Goal: Task Accomplishment & Management: Manage account settings

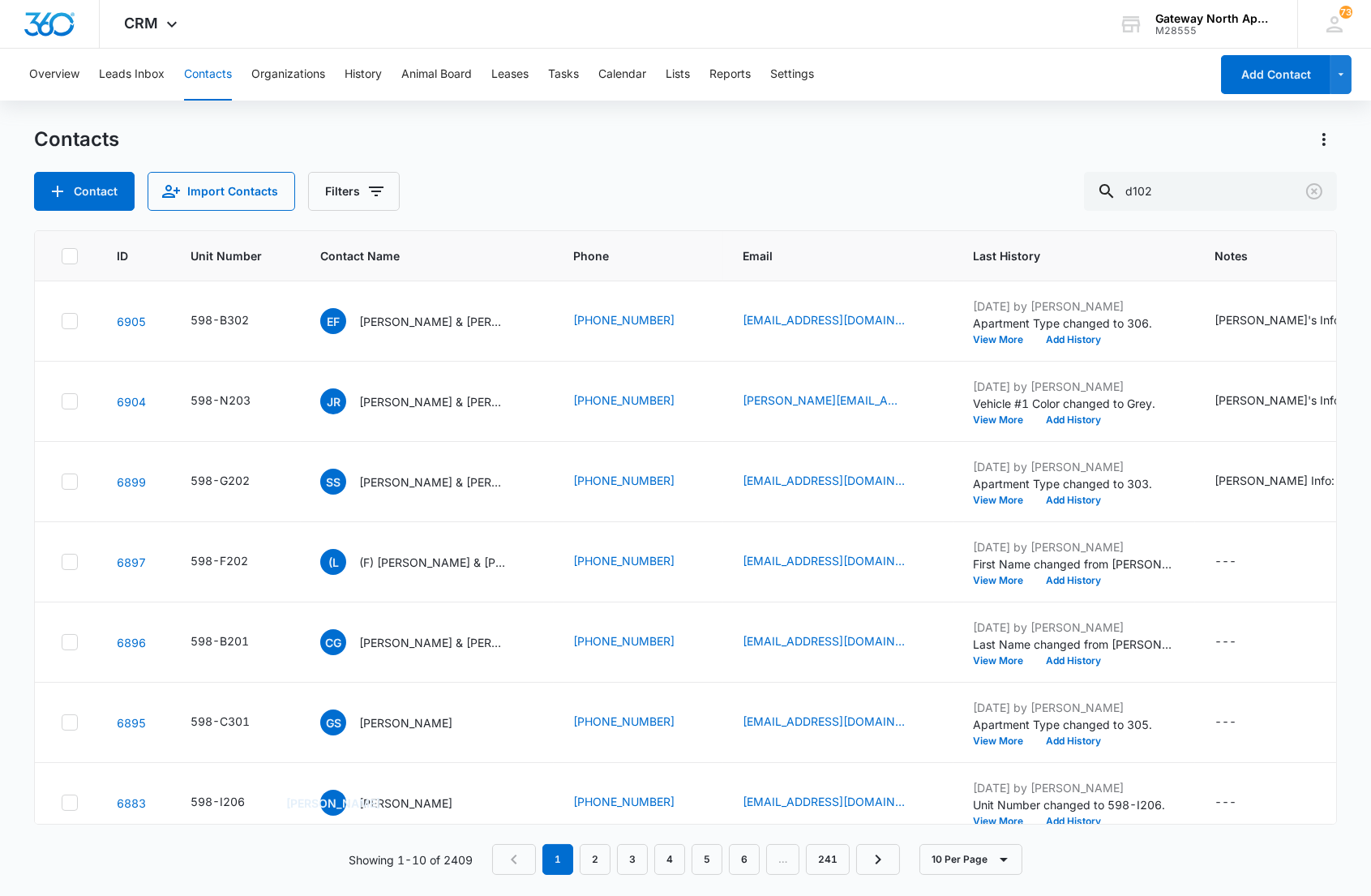
type input "d102"
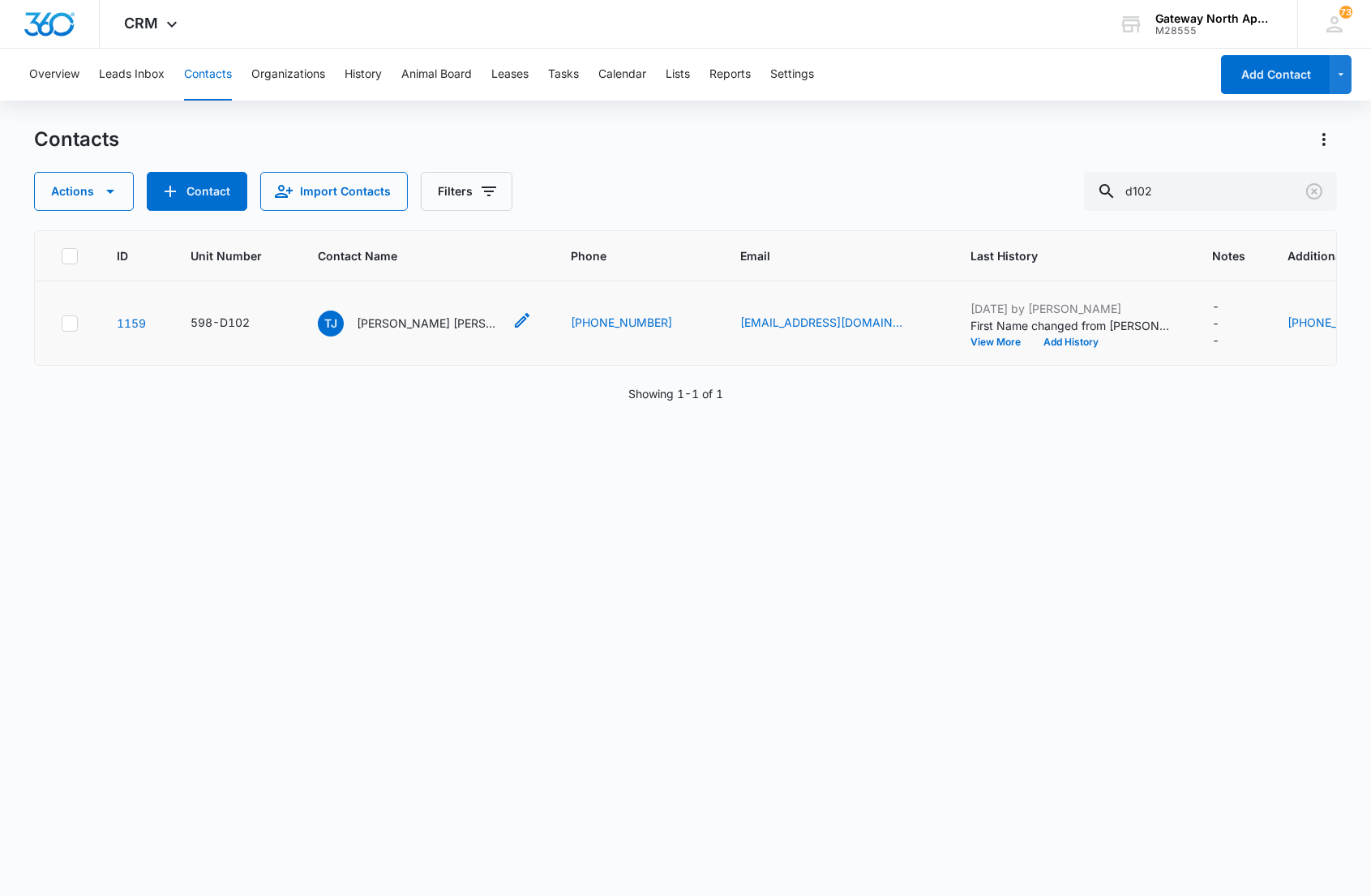
click at [407, 321] on p "[PERSON_NAME] [PERSON_NAME]" at bounding box center [430, 323] width 146 height 17
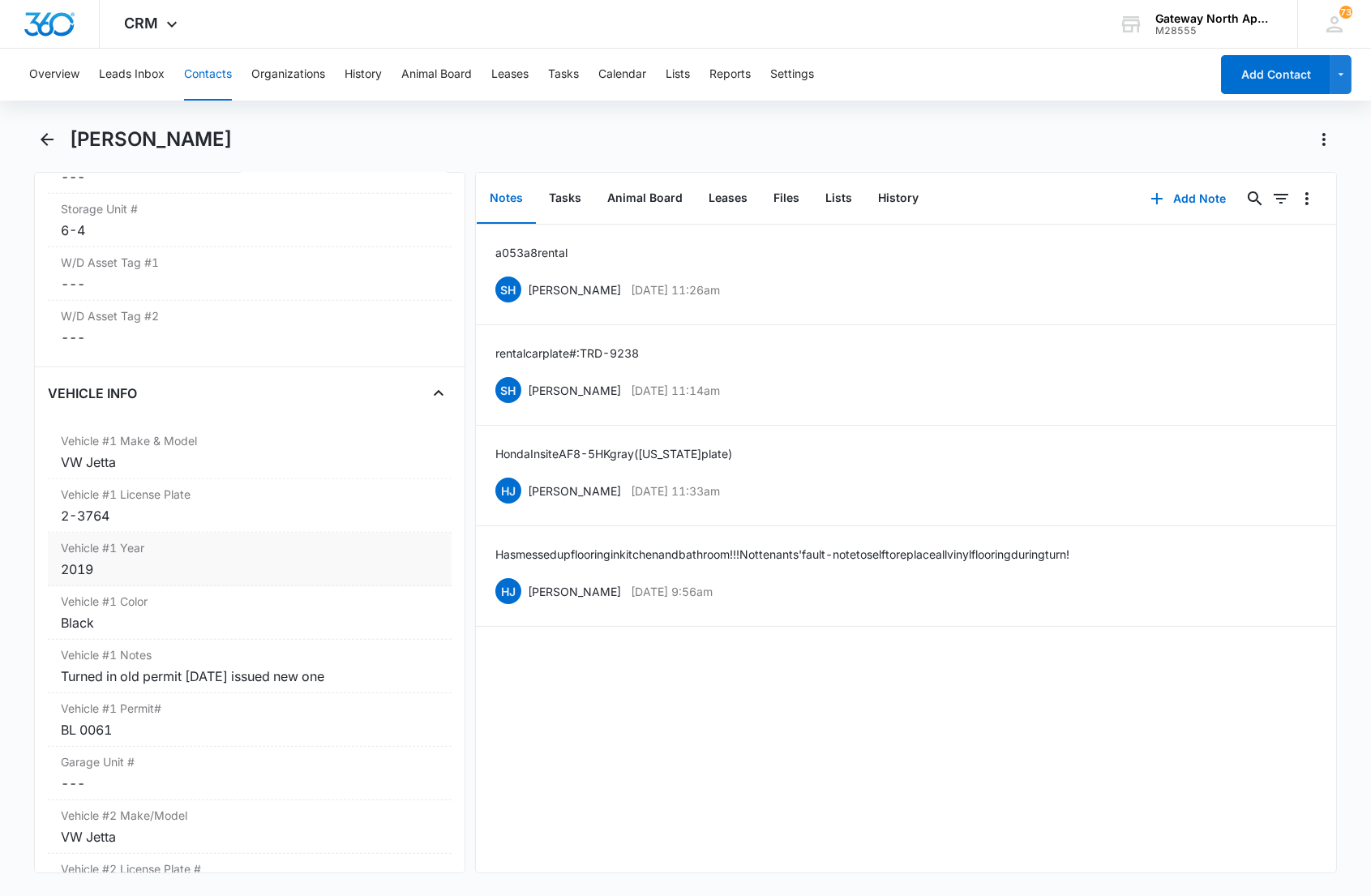
scroll to position [2343, 0]
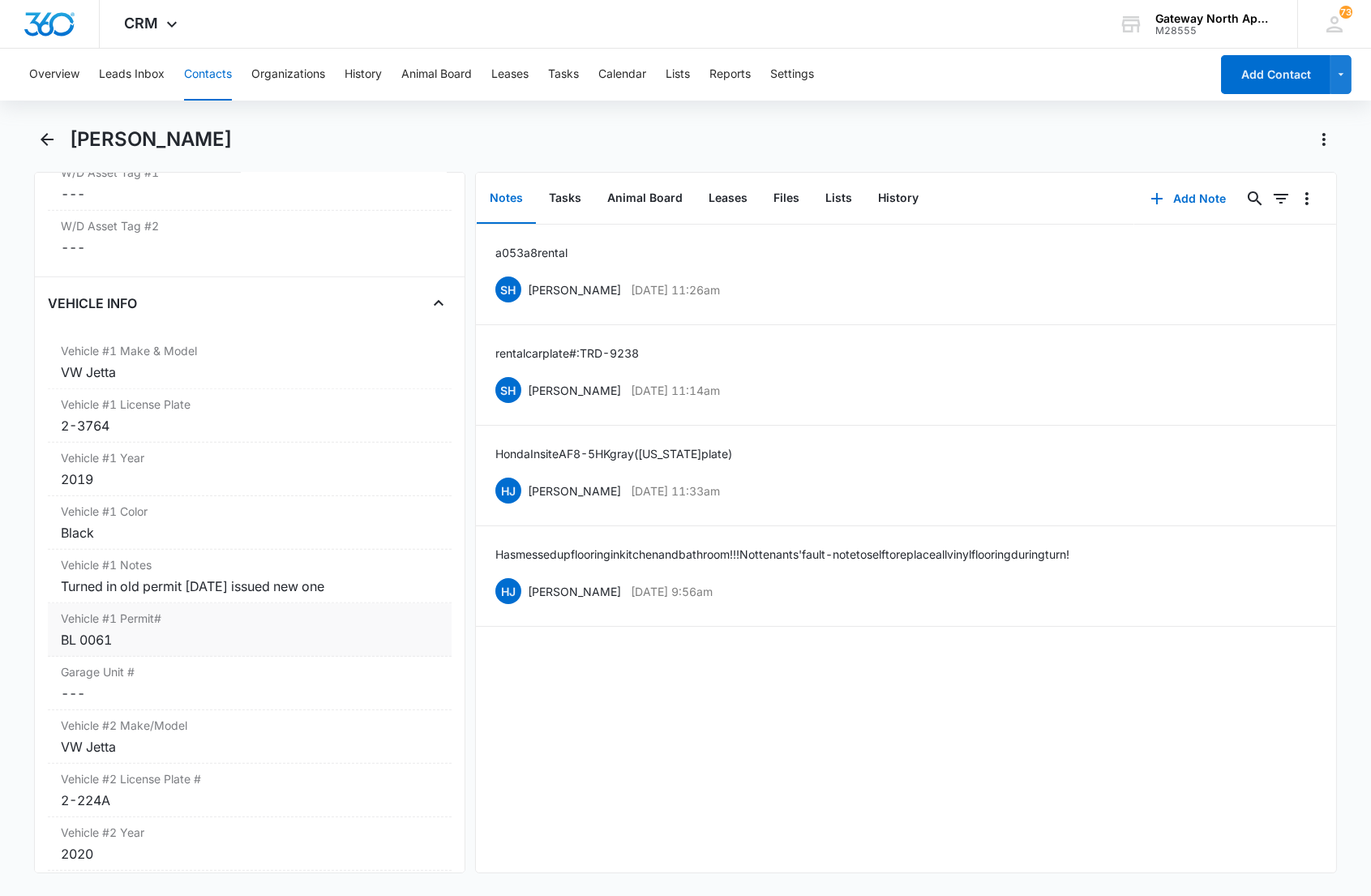
click at [190, 633] on div "BL 0061" at bounding box center [249, 640] width 377 height 20
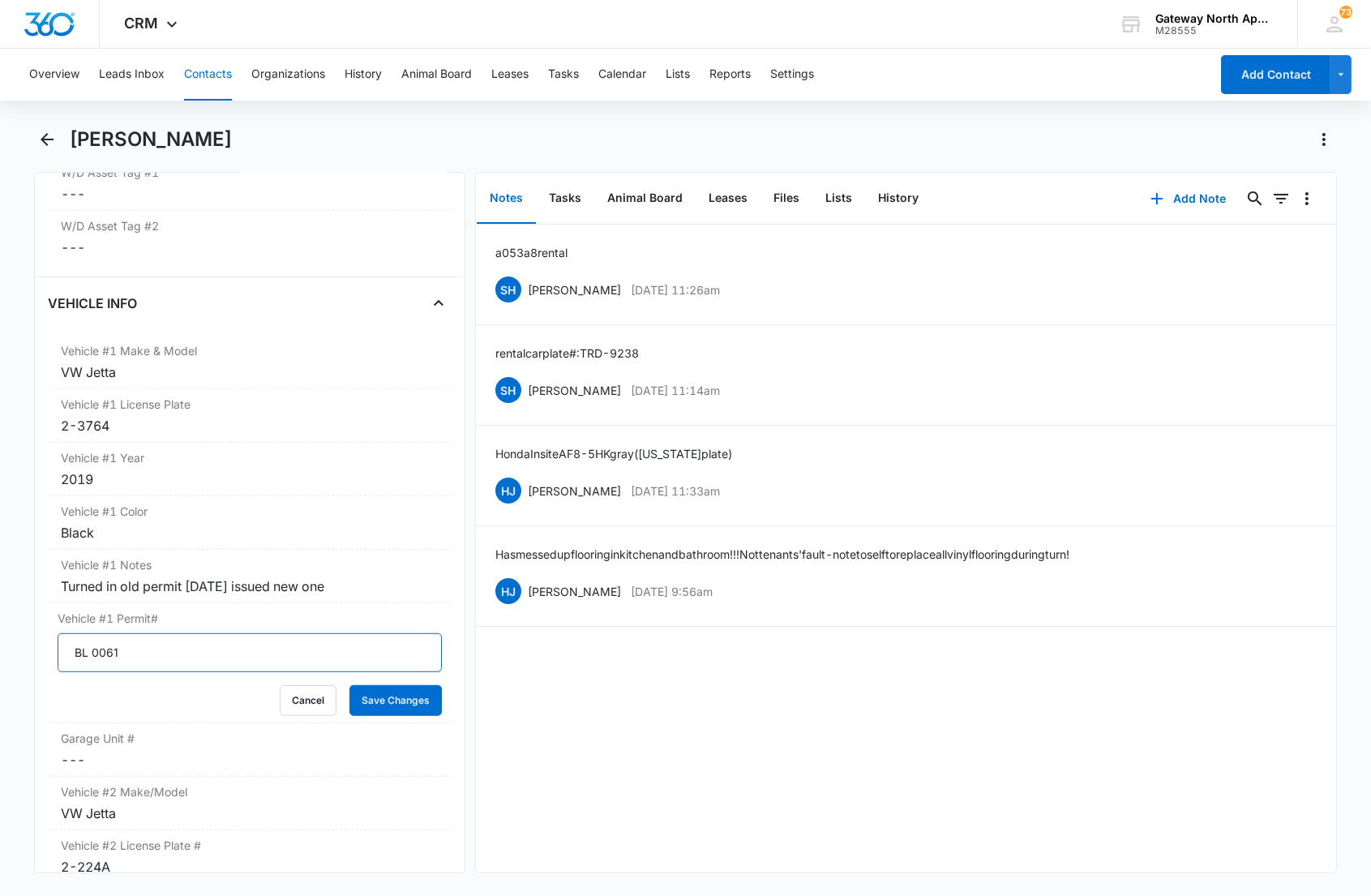
drag, startPoint x: 141, startPoint y: 653, endPoint x: 12, endPoint y: 649, distance: 129.1
click at [13, 657] on main "[PERSON_NAME] Remove [PERSON_NAME] [PERSON_NAME] Storage 6-4 Contact Info Name …" at bounding box center [685, 509] width 1371 height 766
type input "WH-3153"
click at [350, 685] on button "Save Changes" at bounding box center [396, 700] width 93 height 31
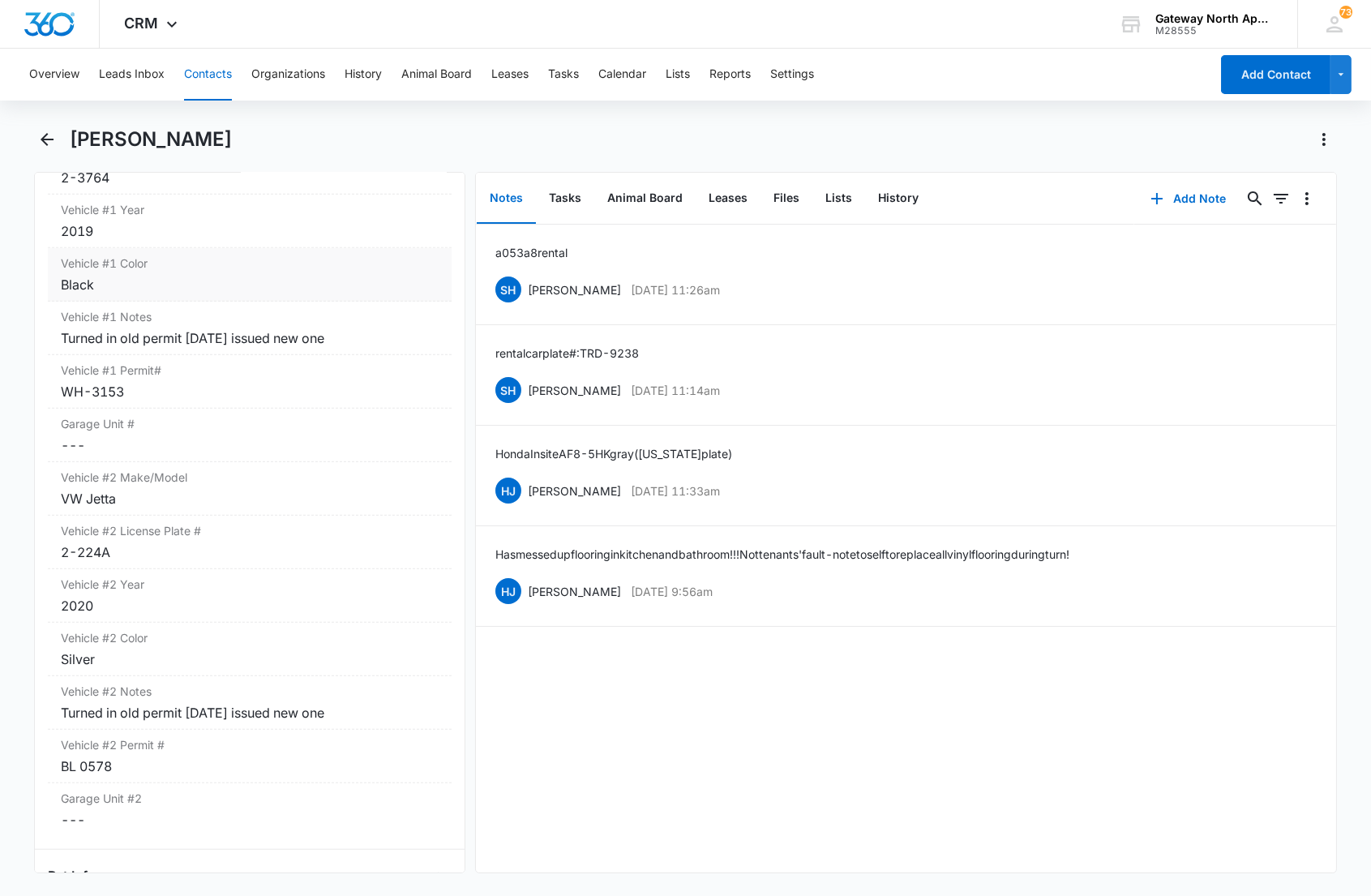
scroll to position [2613, 0]
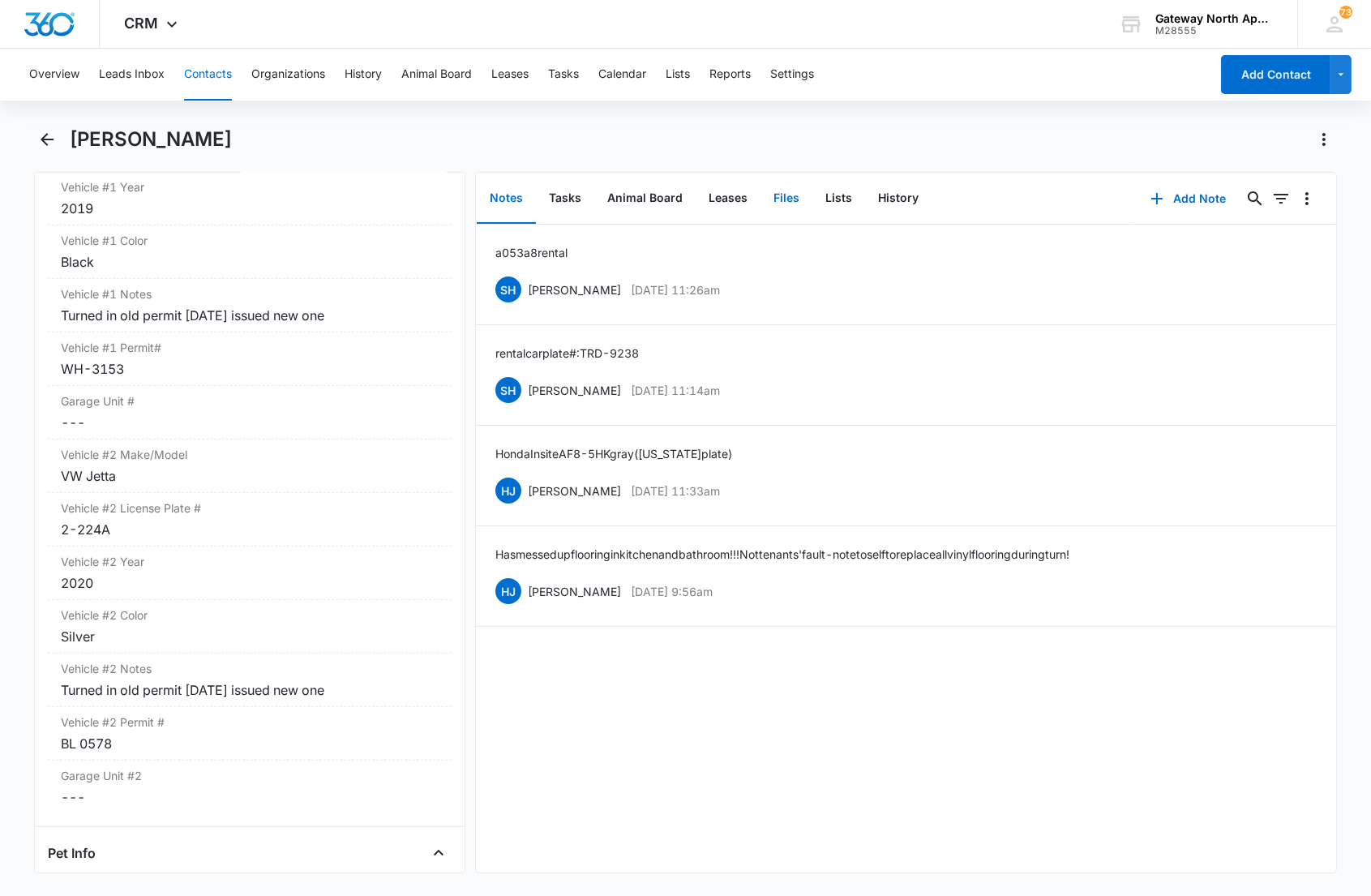
click at [781, 206] on button "Files" at bounding box center [787, 199] width 52 height 50
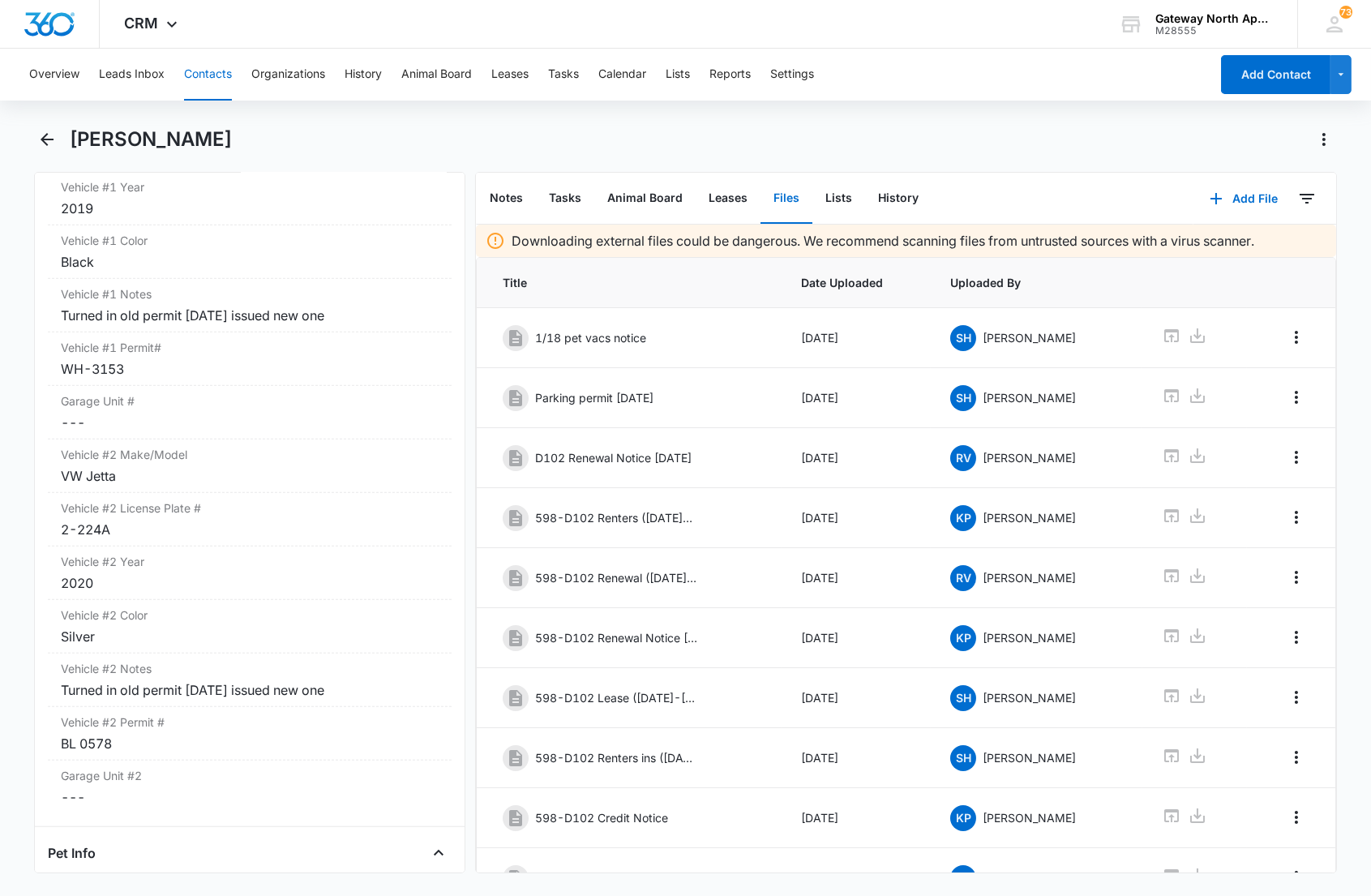
click at [785, 139] on div "[PERSON_NAME]" at bounding box center [703, 139] width 1267 height 26
click at [168, 747] on div "BL 0578" at bounding box center [249, 744] width 377 height 20
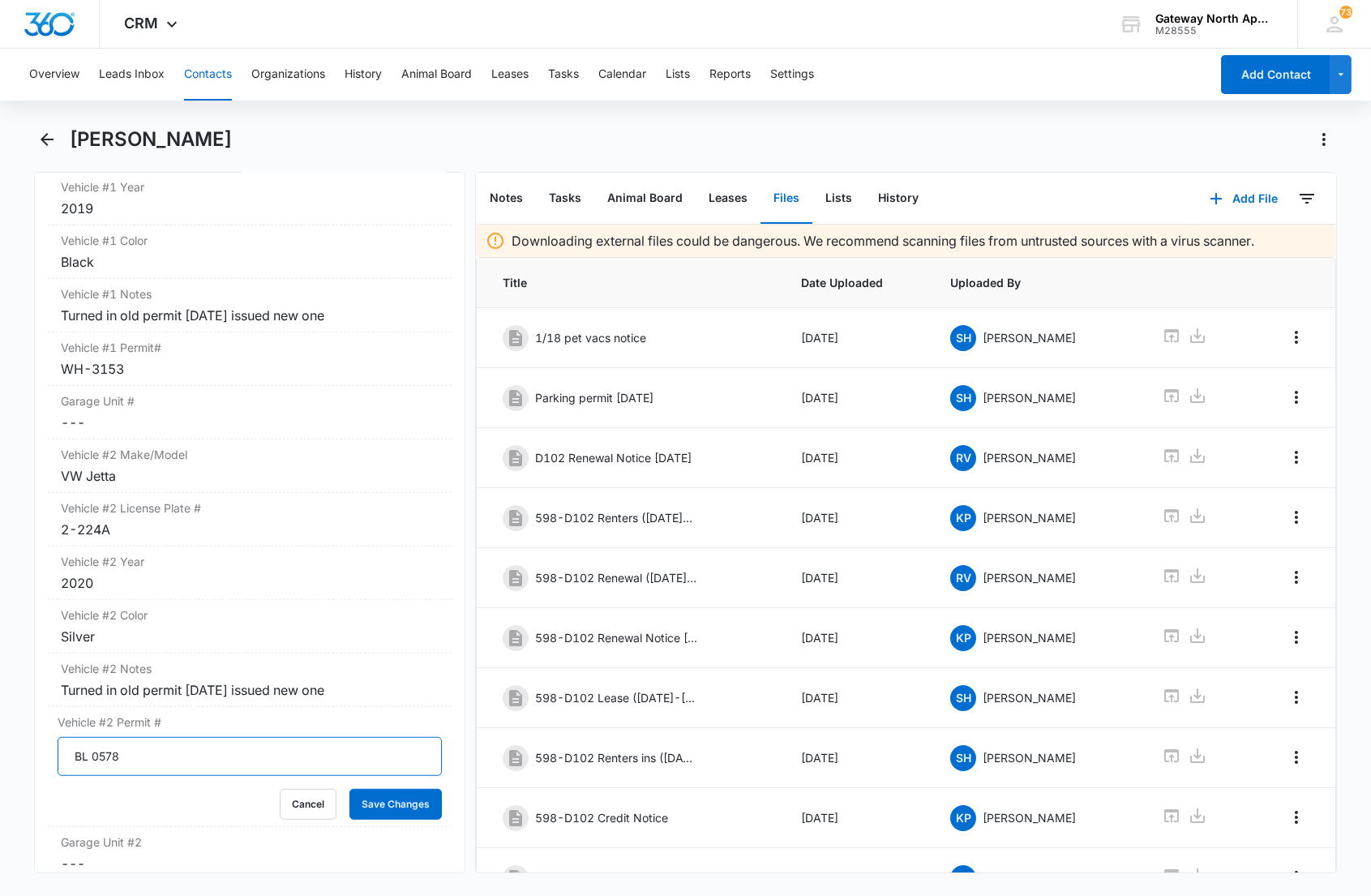
drag, startPoint x: 142, startPoint y: 757, endPoint x: -3, endPoint y: 756, distance: 145.0
click at [0, 756] on html "CRM Apps Reputation Websites Forms CRM Email Social Content Ads Intelligence Fi…" at bounding box center [685, 448] width 1371 height 896
type input "WH-3152"
click at [350, 789] on button "Save Changes" at bounding box center [396, 804] width 93 height 31
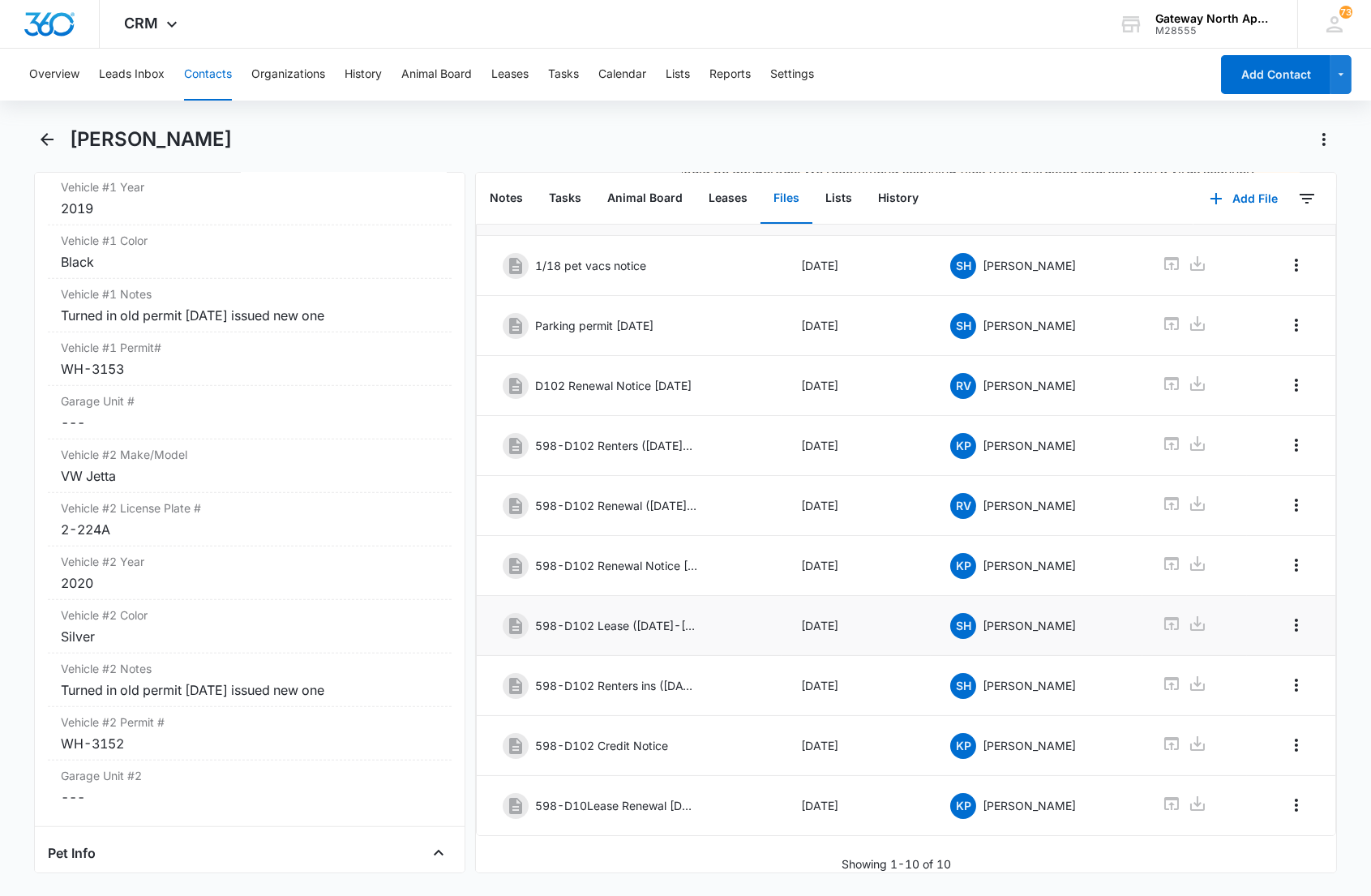
scroll to position [99, 0]
drag, startPoint x: 1241, startPoint y: 203, endPoint x: 1229, endPoint y: 216, distance: 17.7
click at [1241, 203] on button "Add File" at bounding box center [1244, 198] width 101 height 39
click at [1206, 239] on div "Upload Files Add Link" at bounding box center [1231, 261] width 125 height 77
click at [1214, 208] on button "Add File" at bounding box center [1244, 198] width 101 height 39
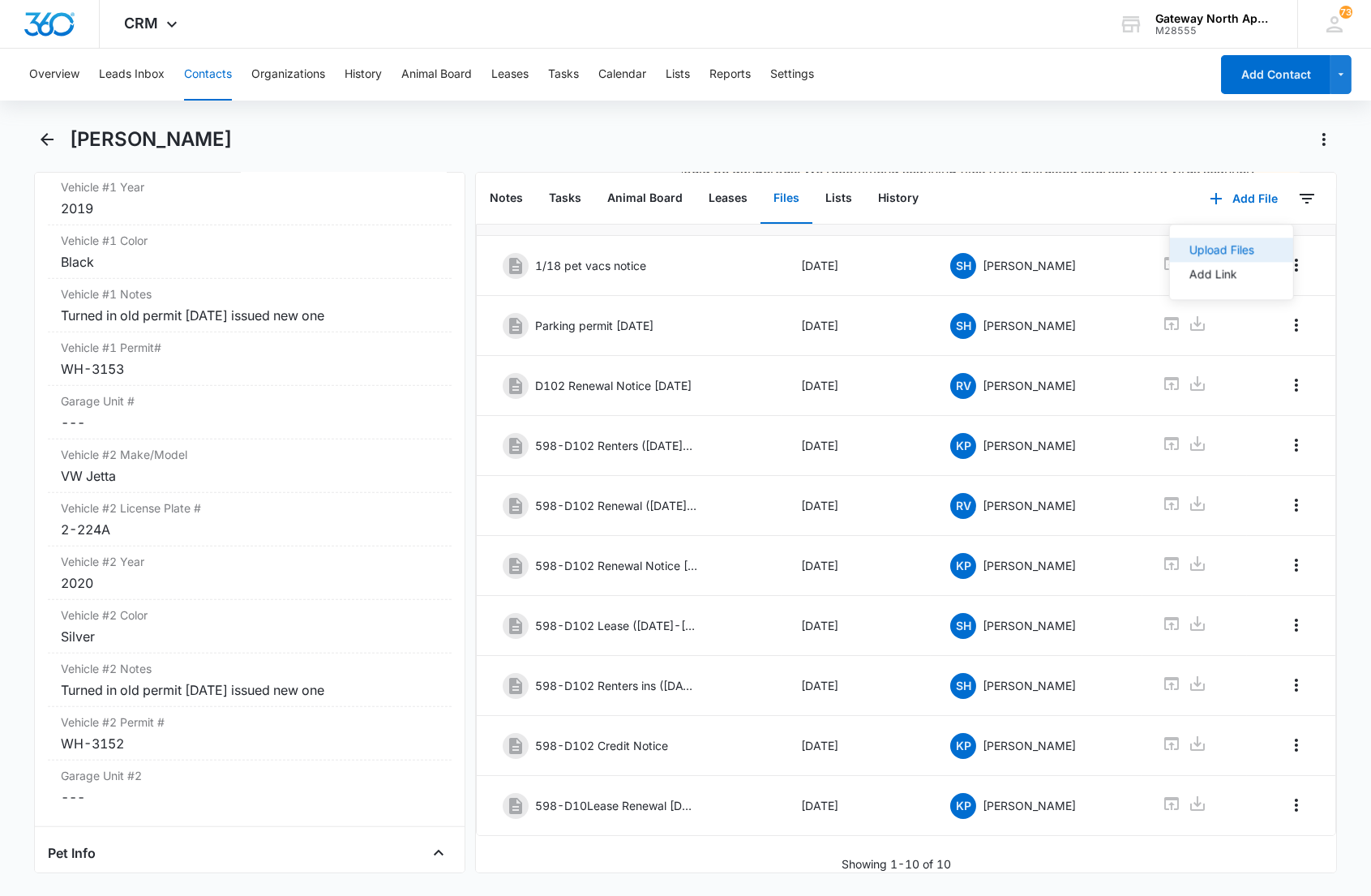
click at [1189, 255] on div "Upload Files" at bounding box center [1221, 250] width 65 height 12
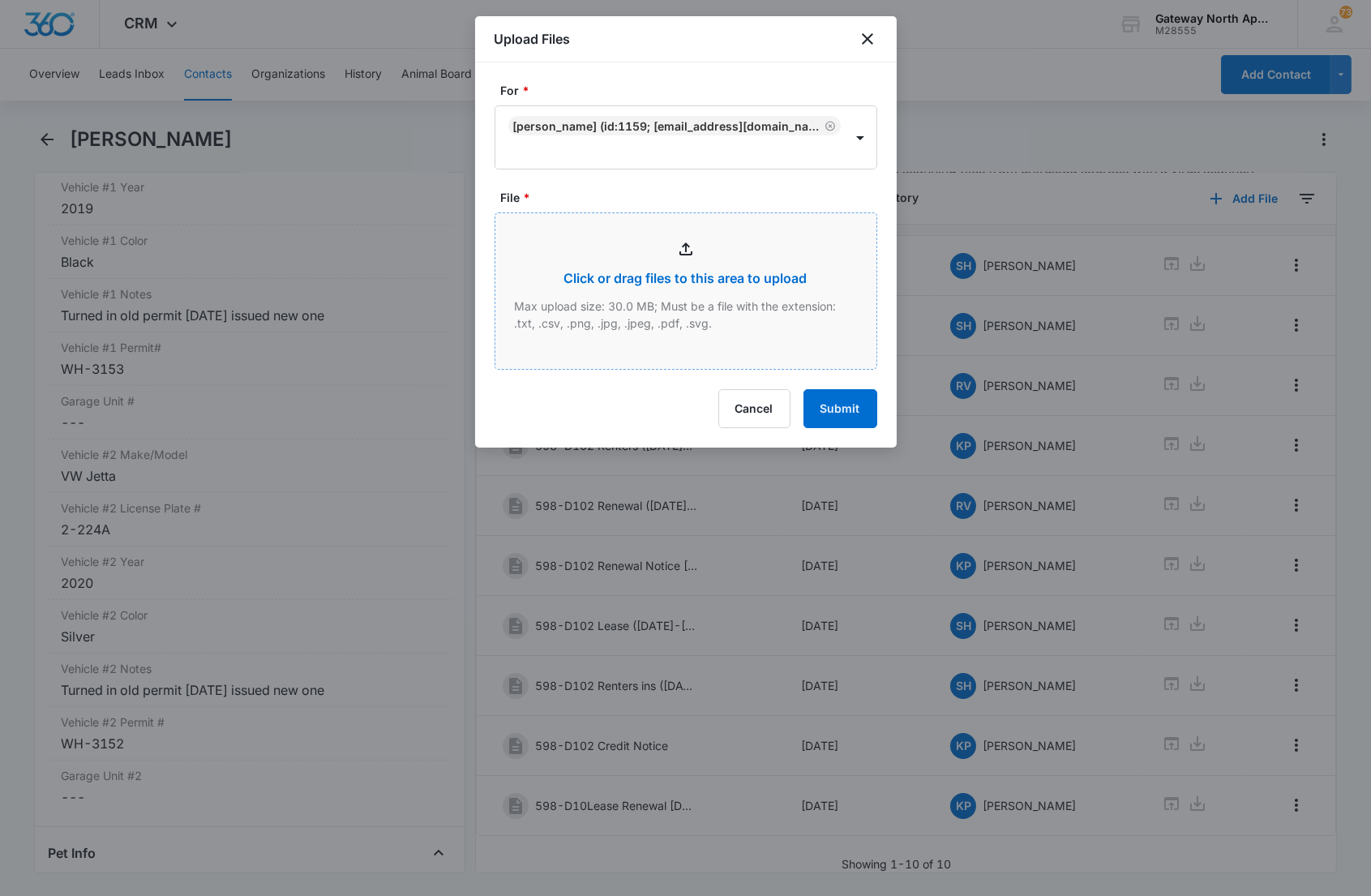
type input "C:\fakepath\D102_09042025162205.pdf"
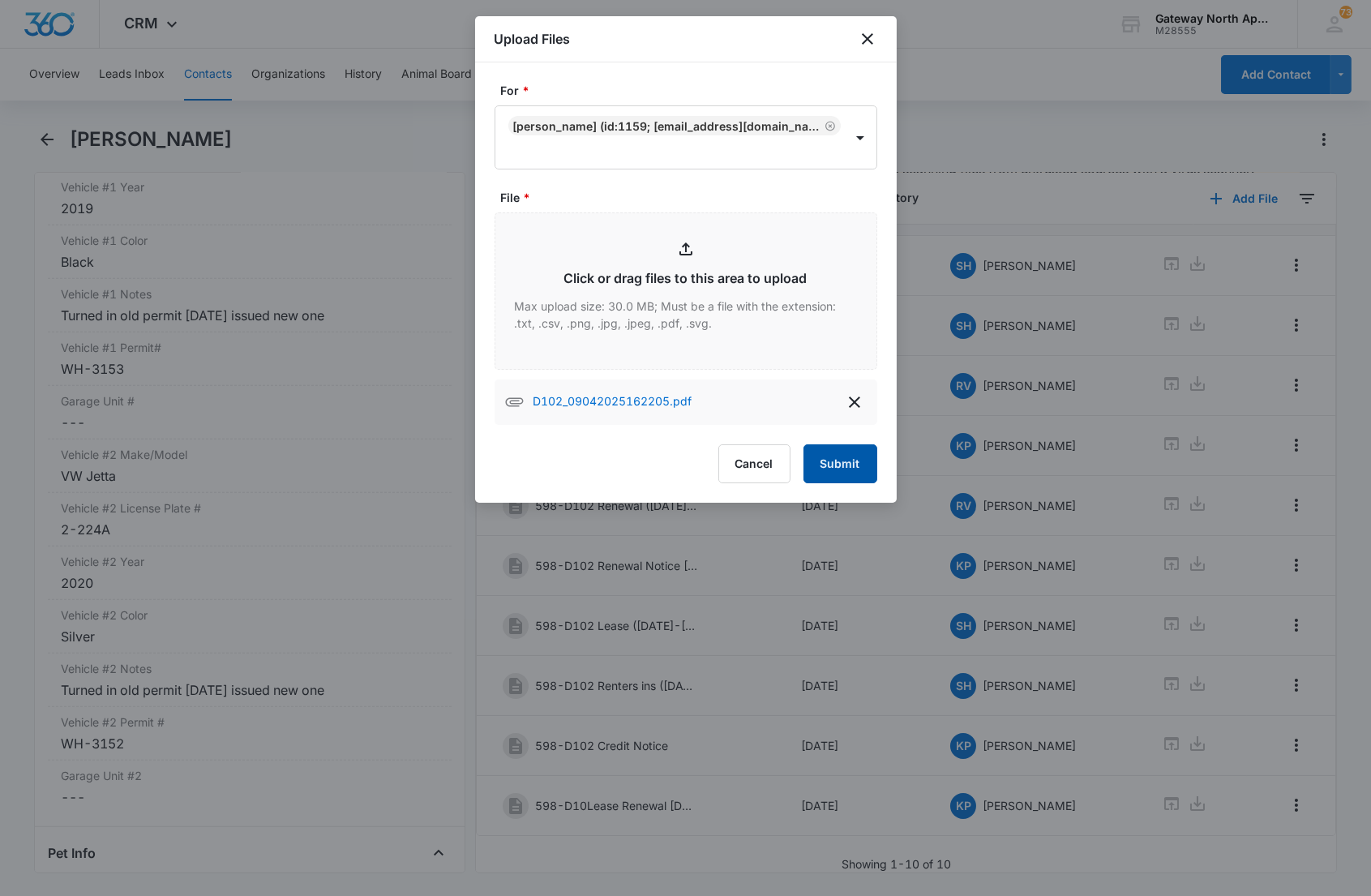
click at [836, 444] on button "Submit" at bounding box center [841, 463] width 74 height 39
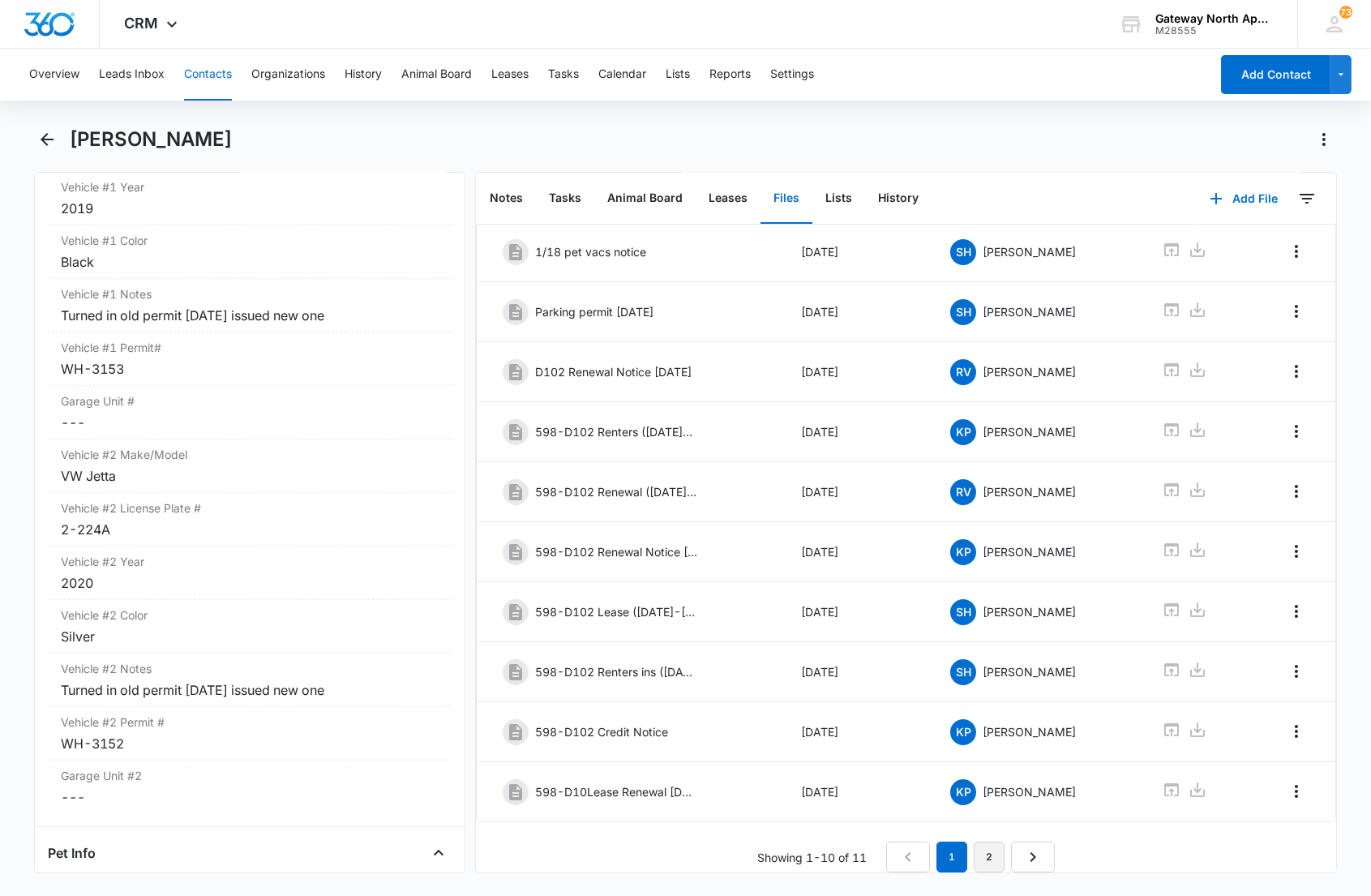
scroll to position [112, 0]
click at [984, 842] on link "2" at bounding box center [990, 857] width 31 height 31
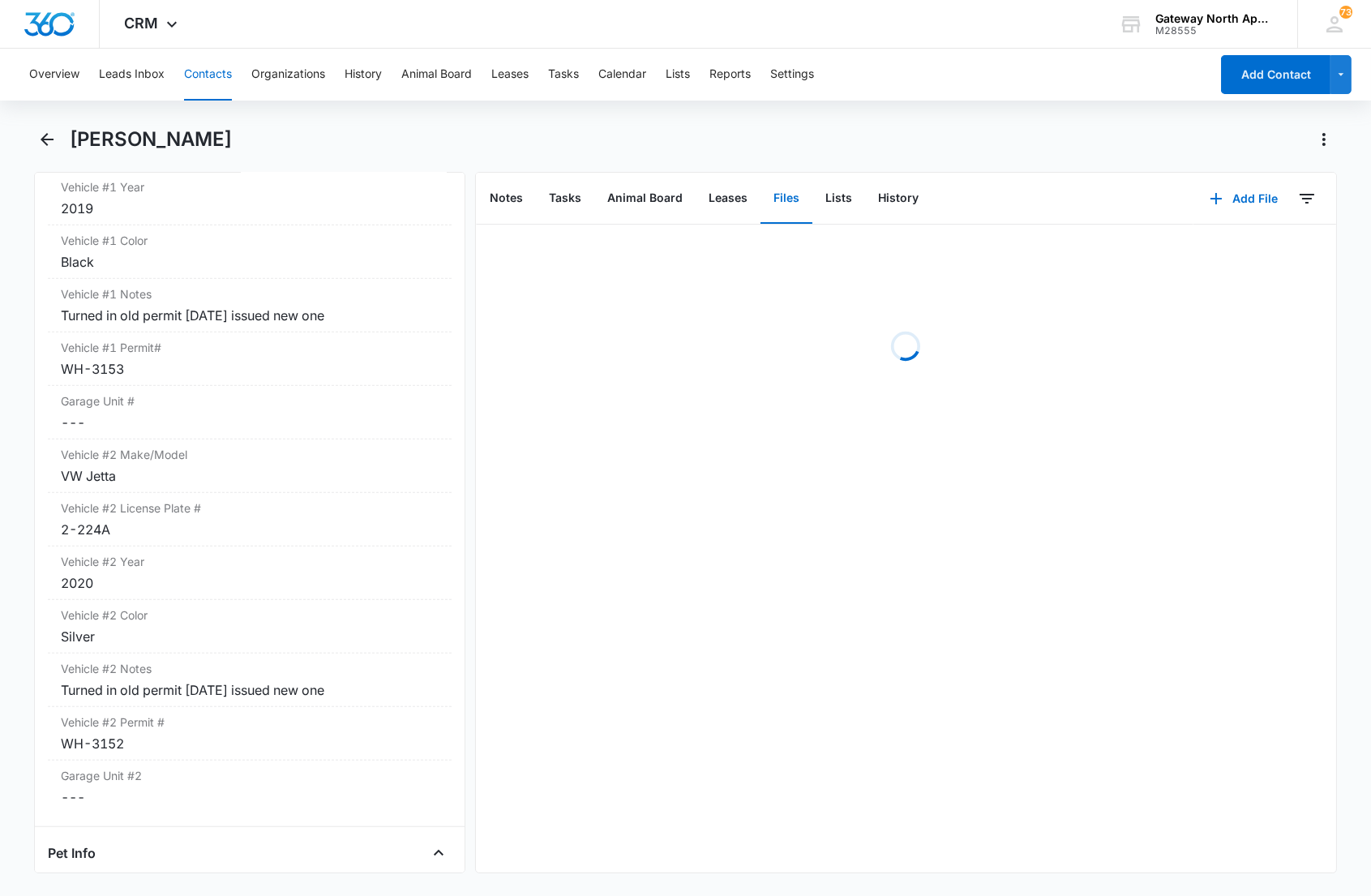
scroll to position [0, 0]
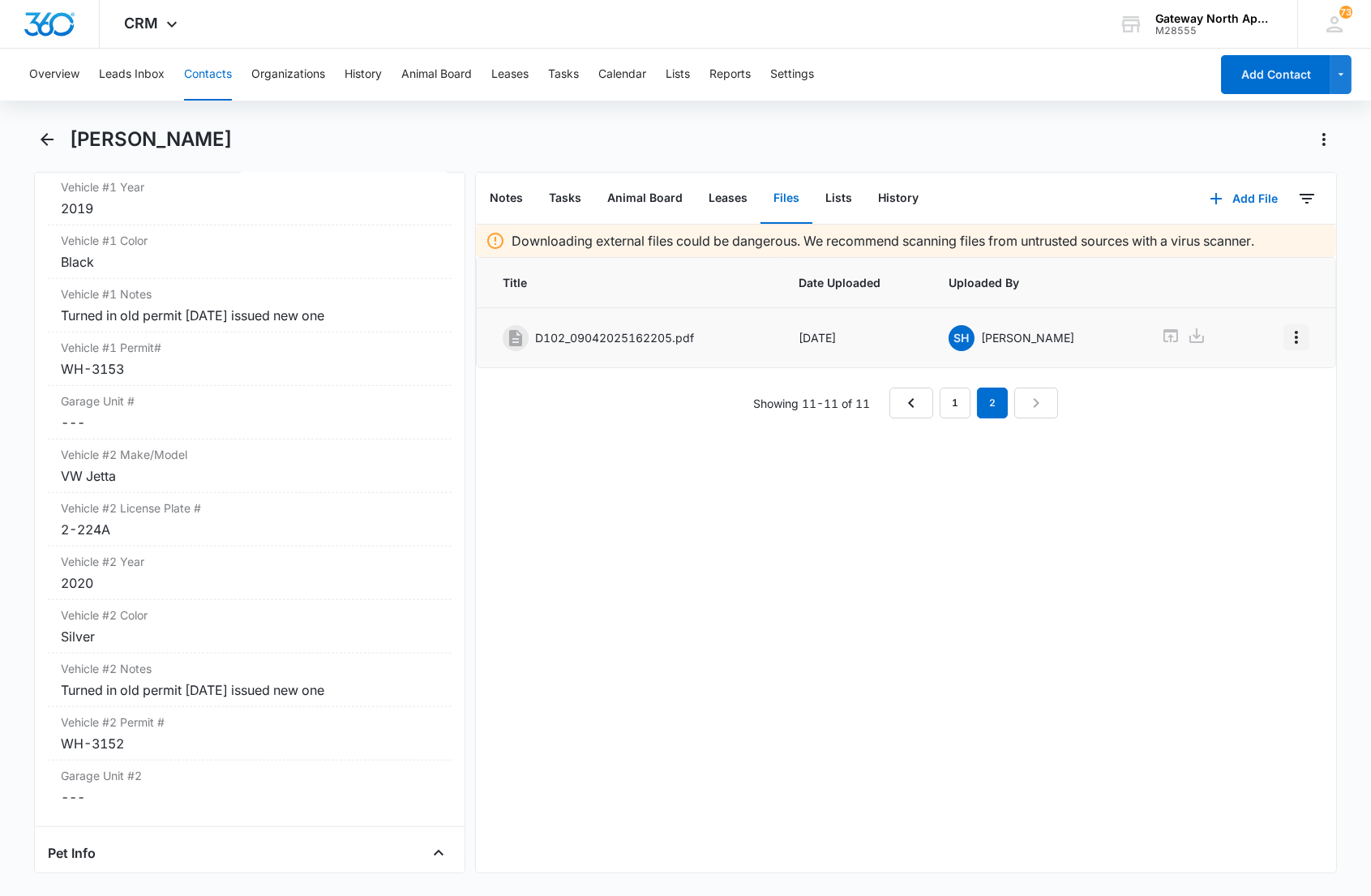
click at [1287, 334] on icon "Overflow Menu" at bounding box center [1297, 338] width 20 height 20
click at [1234, 384] on div "Edit" at bounding box center [1239, 382] width 34 height 12
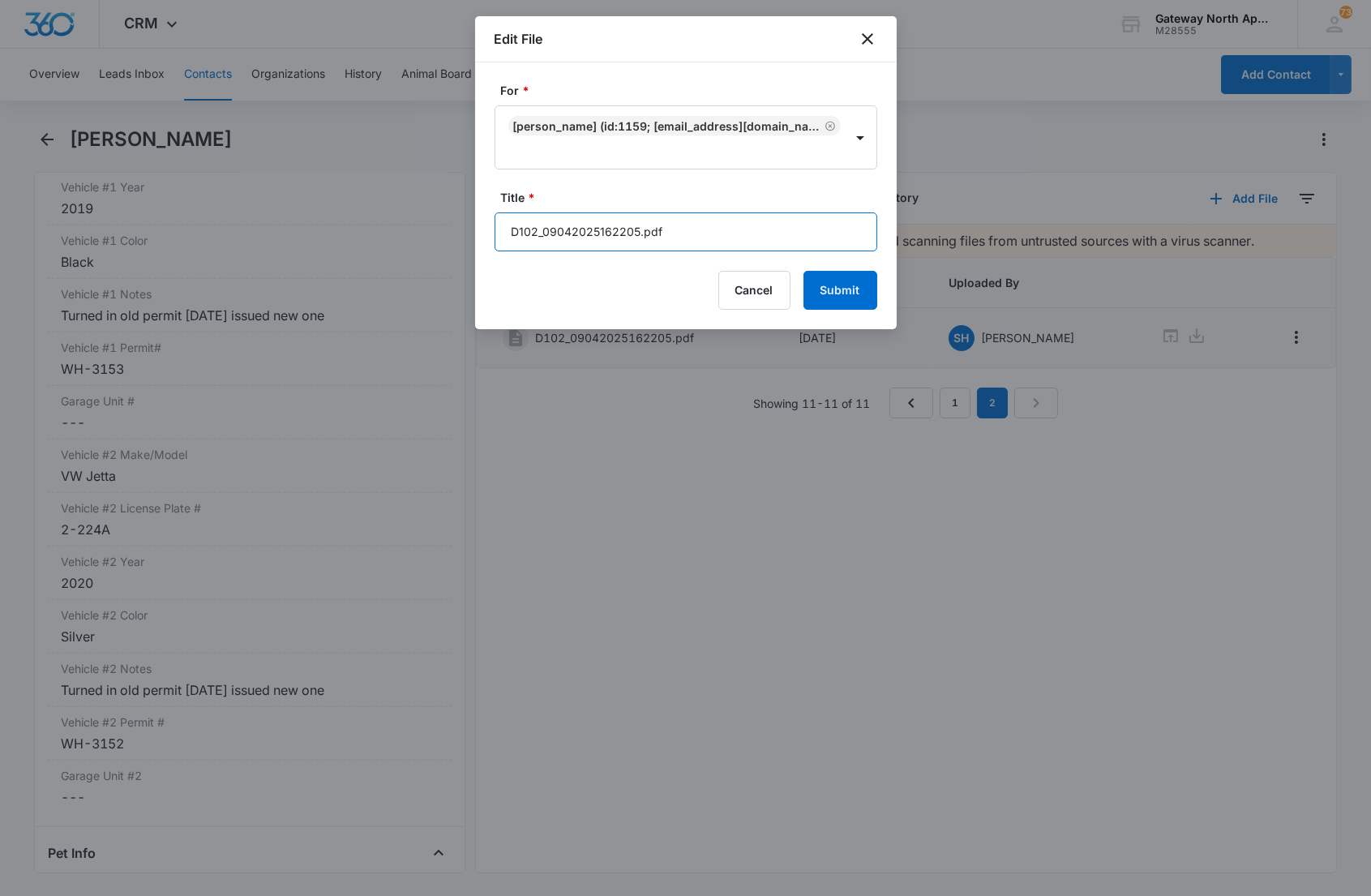
drag, startPoint x: 711, startPoint y: 213, endPoint x: 244, endPoint y: 182, distance: 468.0
click at [247, 189] on body "CRM Apps Reputation Websites Forms CRM Email Social Content Ads Intelligence Fi…" at bounding box center [685, 448] width 1371 height 896
type input "598-D102 Lease [DATE]-[DATE]"
click at [804, 271] on button "Submit" at bounding box center [841, 290] width 74 height 39
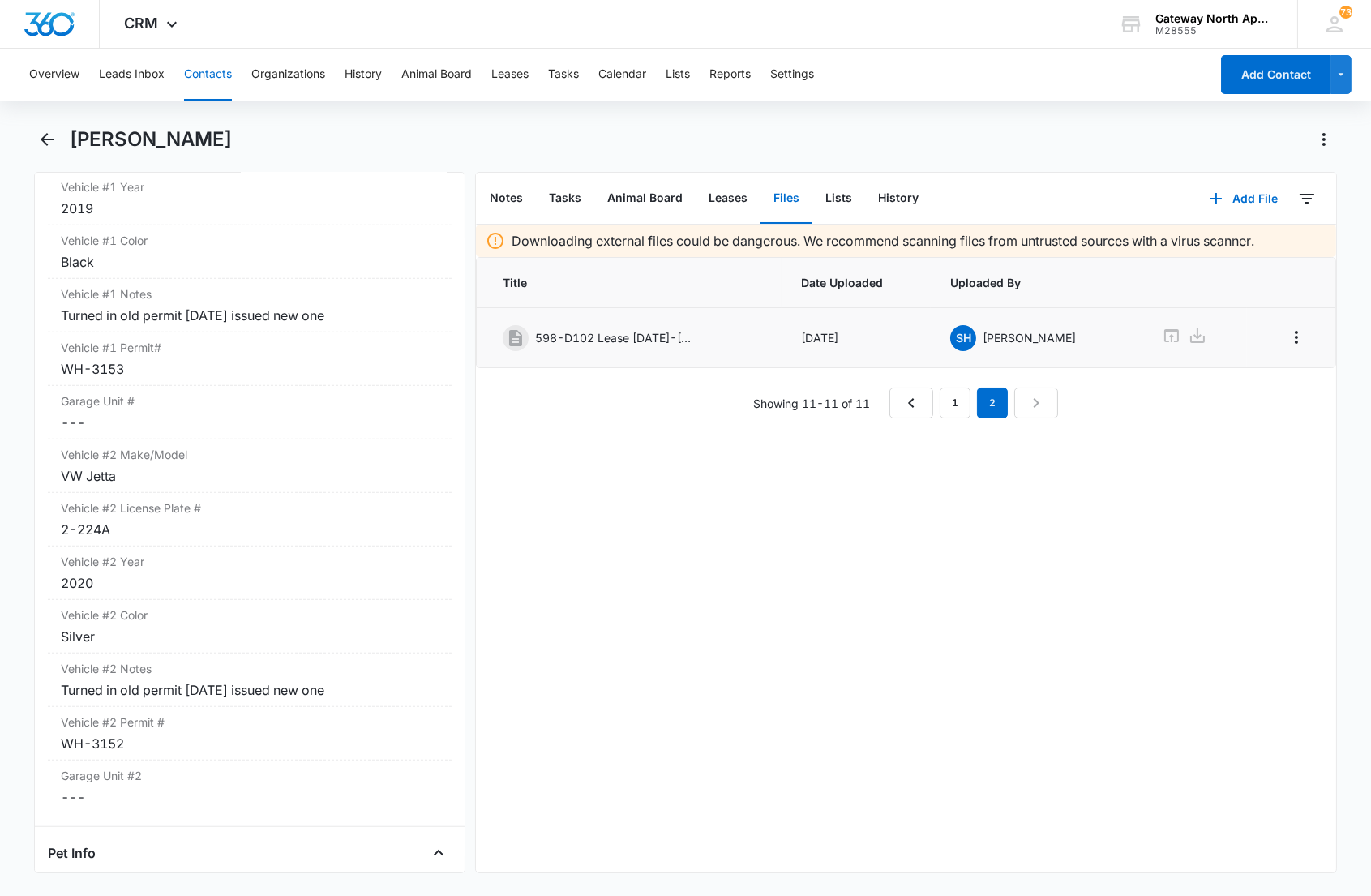
drag, startPoint x: 601, startPoint y: 479, endPoint x: 663, endPoint y: 444, distance: 71.2
click at [603, 476] on div "Downloading external files could be dangerous. We recommend scanning files from…" at bounding box center [906, 548] width 861 height 648
drag, startPoint x: 766, startPoint y: 514, endPoint x: 881, endPoint y: 358, distance: 193.8
click at [767, 506] on div "Downloading external files could be dangerous. We recommend scanning files from…" at bounding box center [906, 548] width 861 height 648
click at [1220, 188] on button "Add File" at bounding box center [1244, 198] width 101 height 39
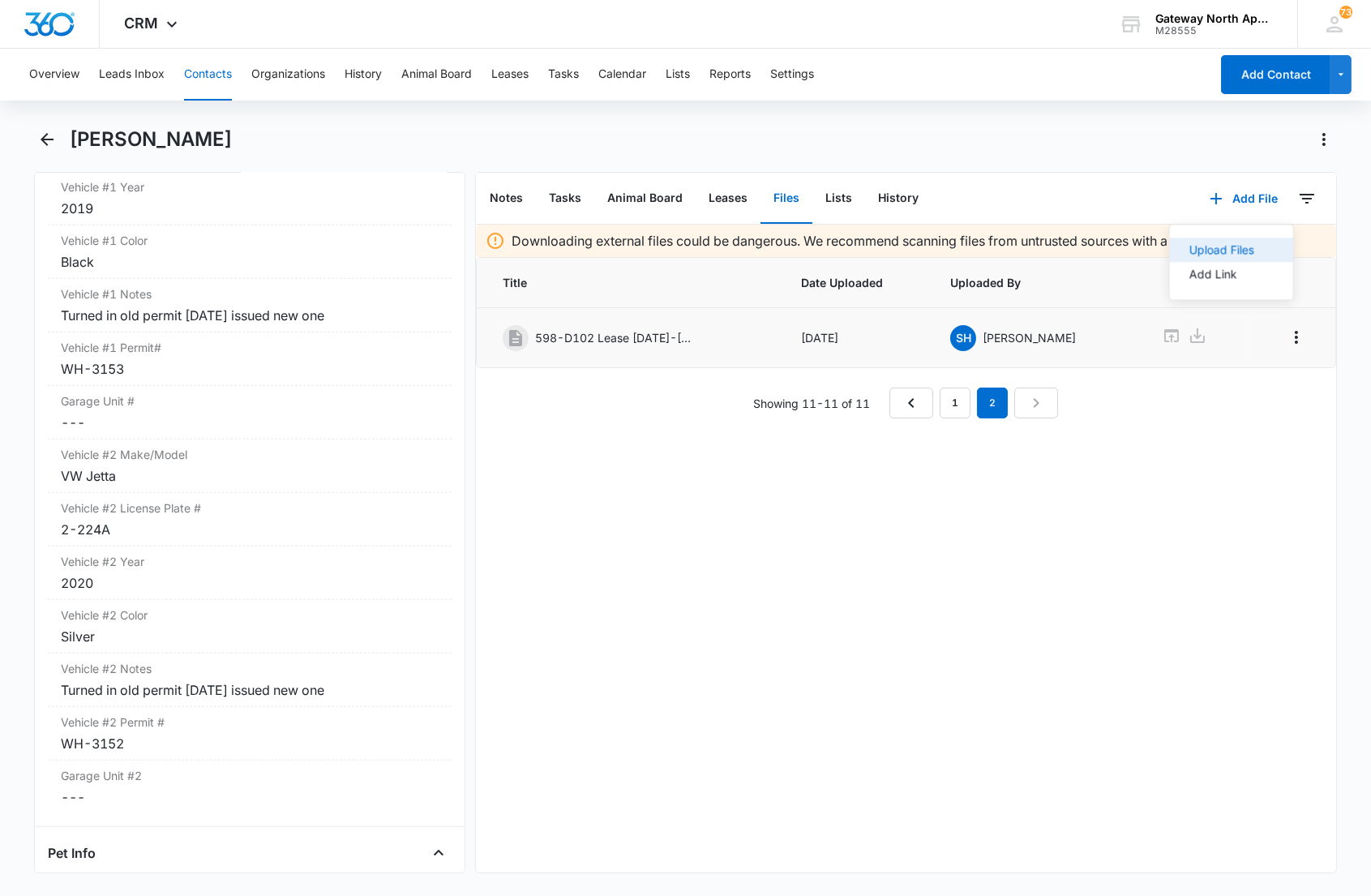
click at [1196, 251] on div "Upload Files" at bounding box center [1221, 250] width 65 height 12
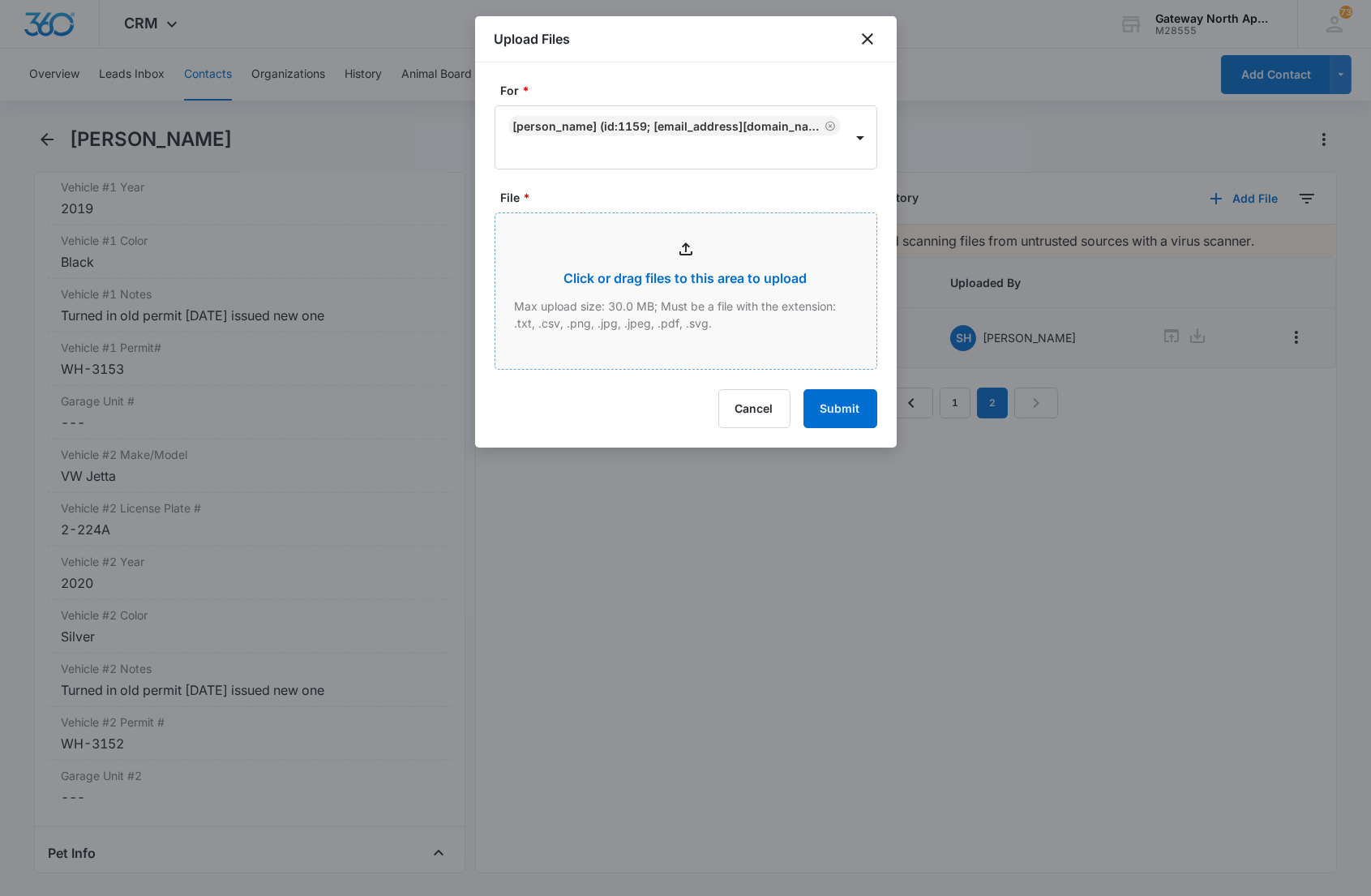
type input "C:\fakepath\D102_09042025162222.pdf"
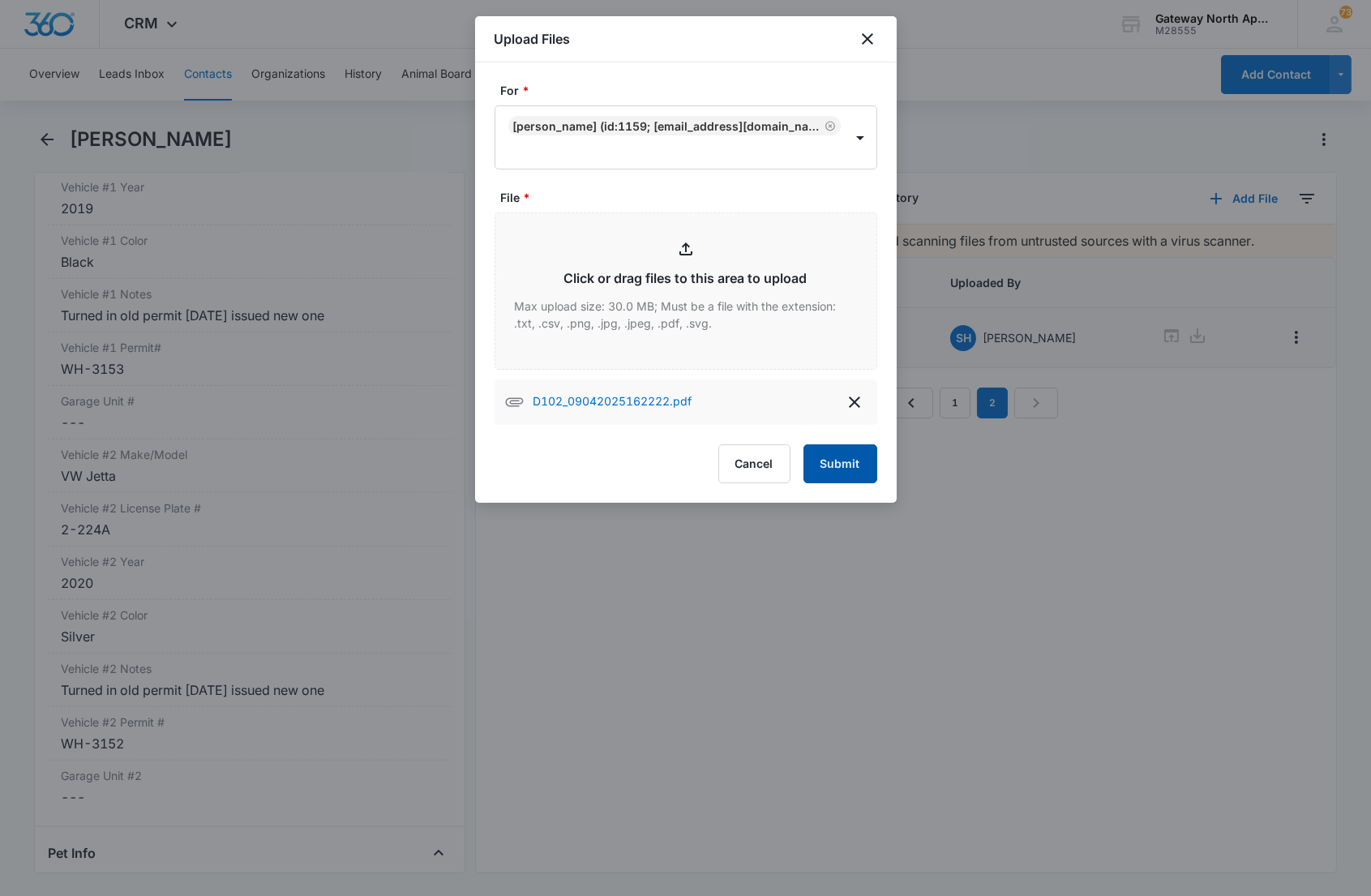
click at [814, 449] on button "Submit" at bounding box center [841, 463] width 74 height 39
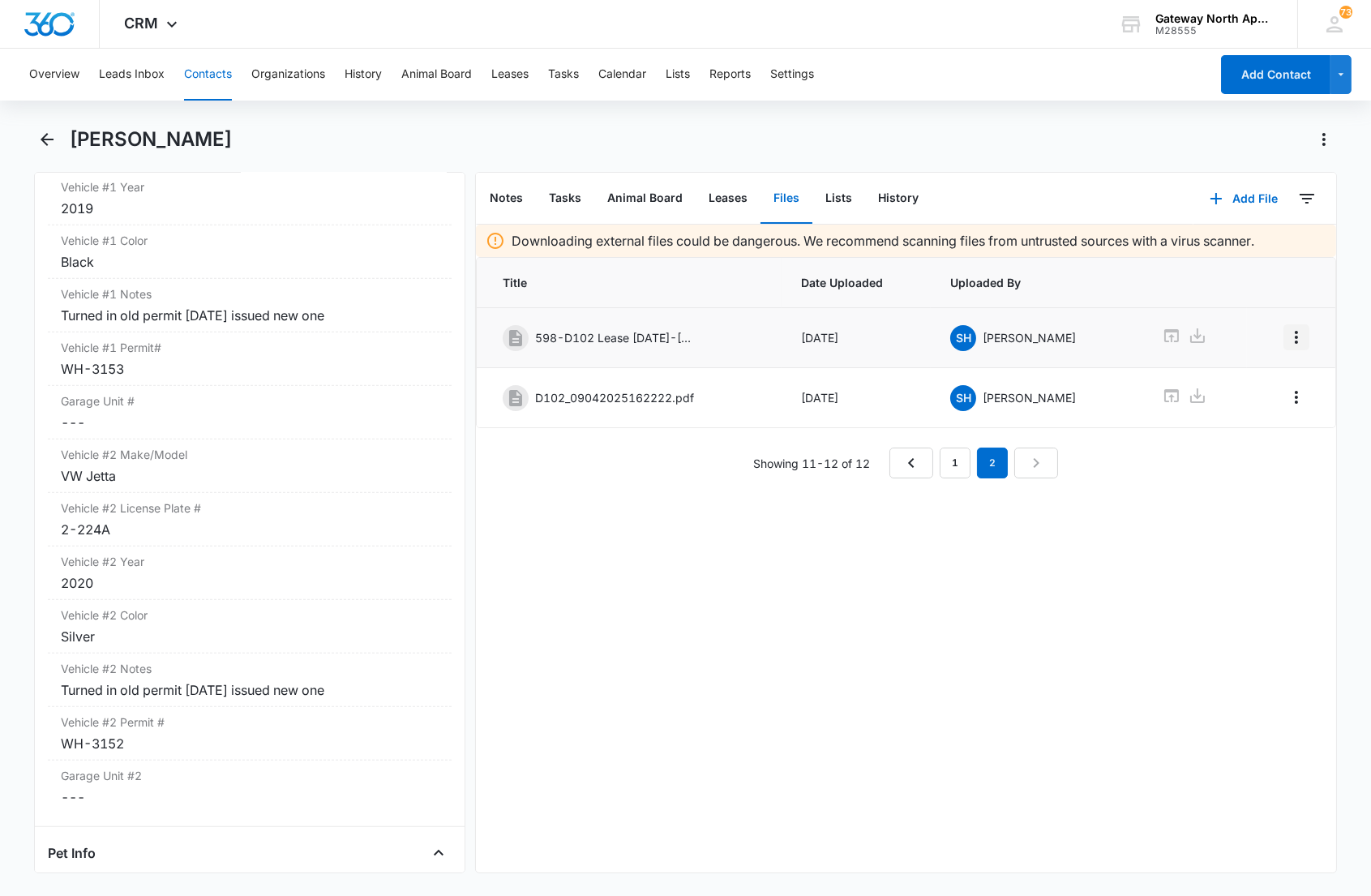
click at [1287, 337] on icon "Overflow Menu" at bounding box center [1297, 338] width 20 height 20
click at [1245, 386] on div "Edit" at bounding box center [1239, 382] width 34 height 12
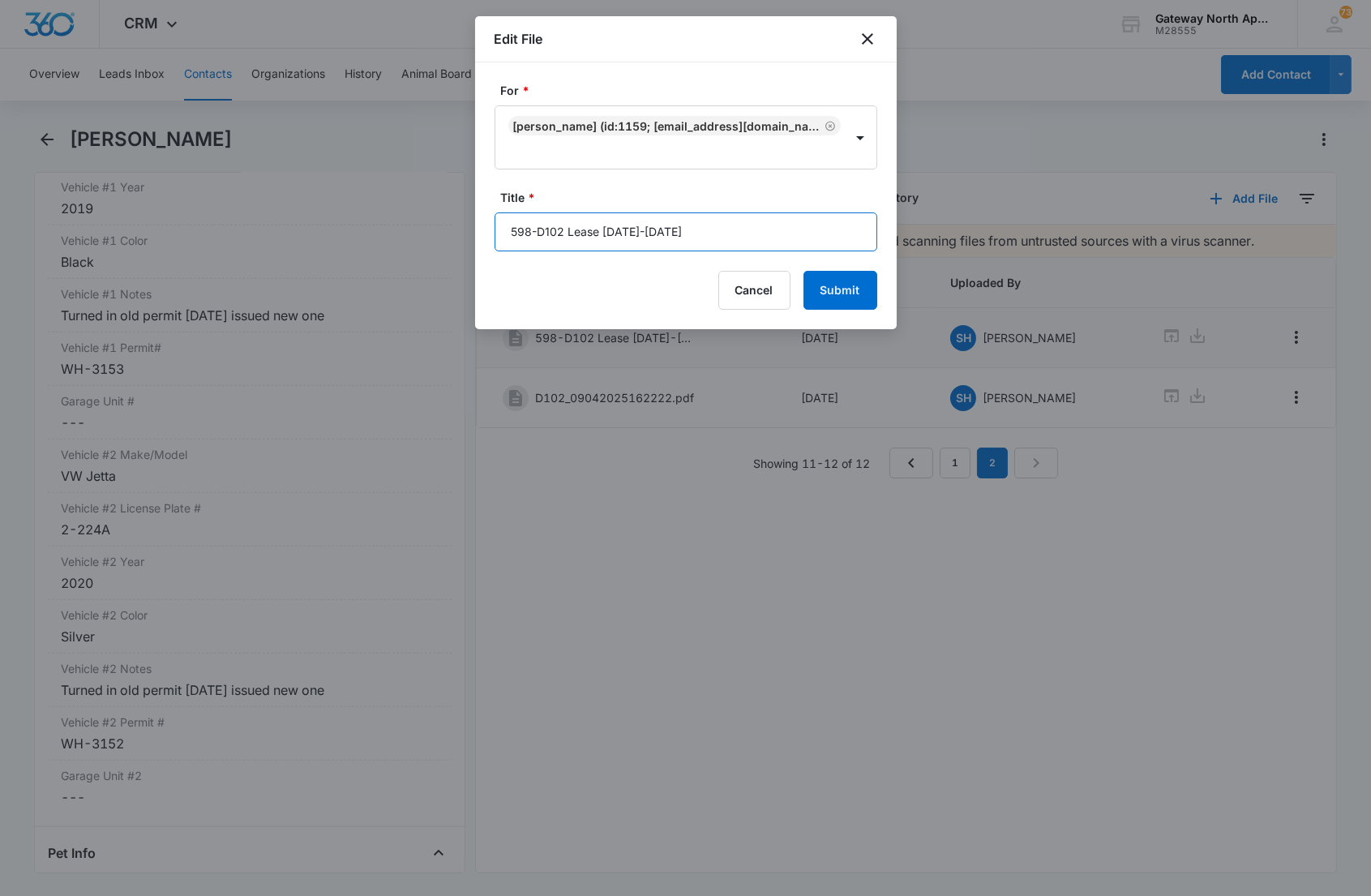
drag, startPoint x: 655, startPoint y: 212, endPoint x: 488, endPoint y: 212, distance: 167.0
click at [488, 212] on div "For * [PERSON_NAME] (ID:1159; [EMAIL_ADDRESS][DOMAIN_NAME]; 3072867805) Title *…" at bounding box center [686, 196] width 422 height 267
click at [864, 38] on icon "close" at bounding box center [868, 39] width 20 height 20
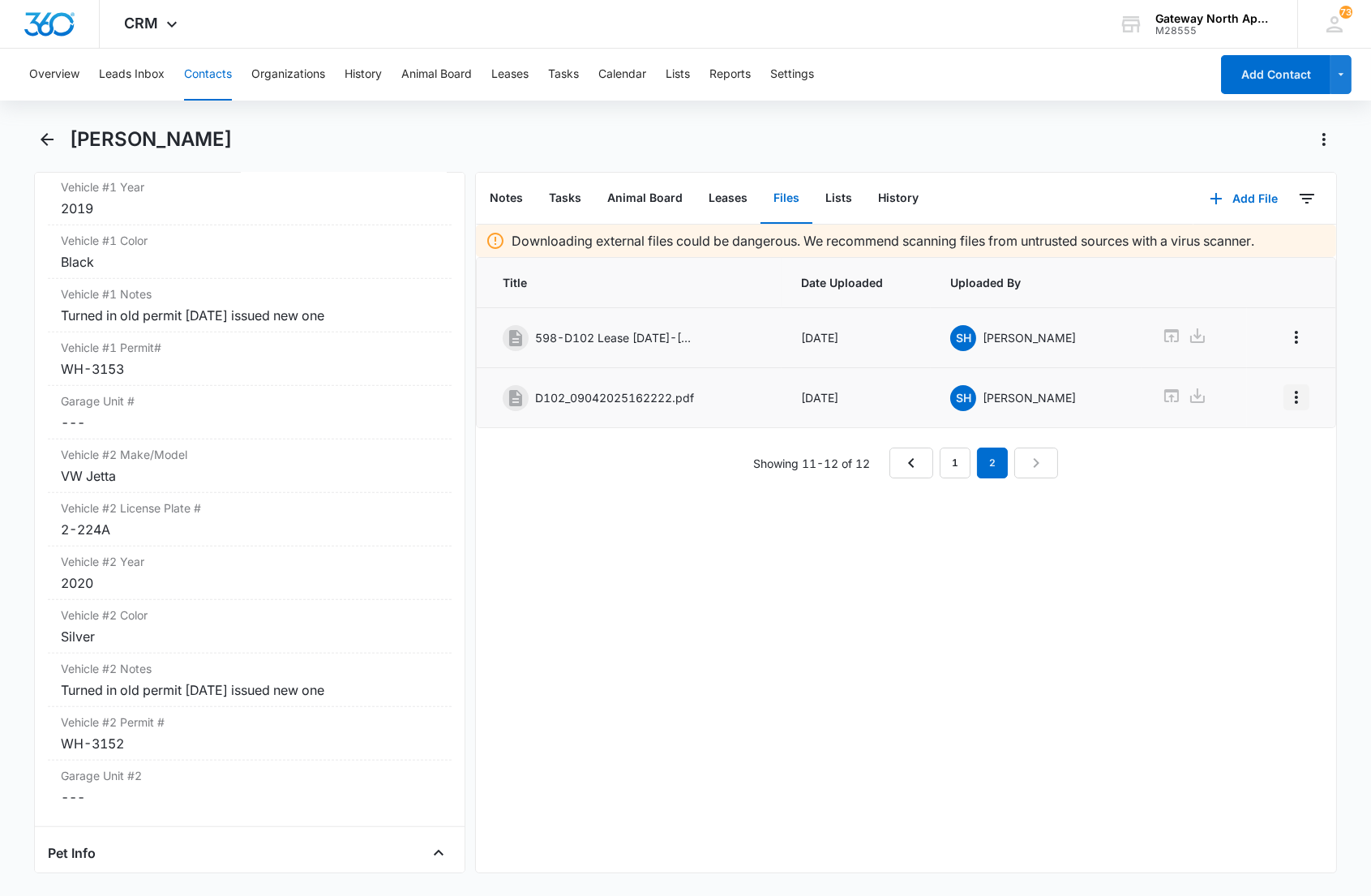
click at [1295, 394] on icon "Overflow Menu" at bounding box center [1297, 398] width 4 height 13
click at [1242, 433] on button "Edit" at bounding box center [1248, 444] width 93 height 24
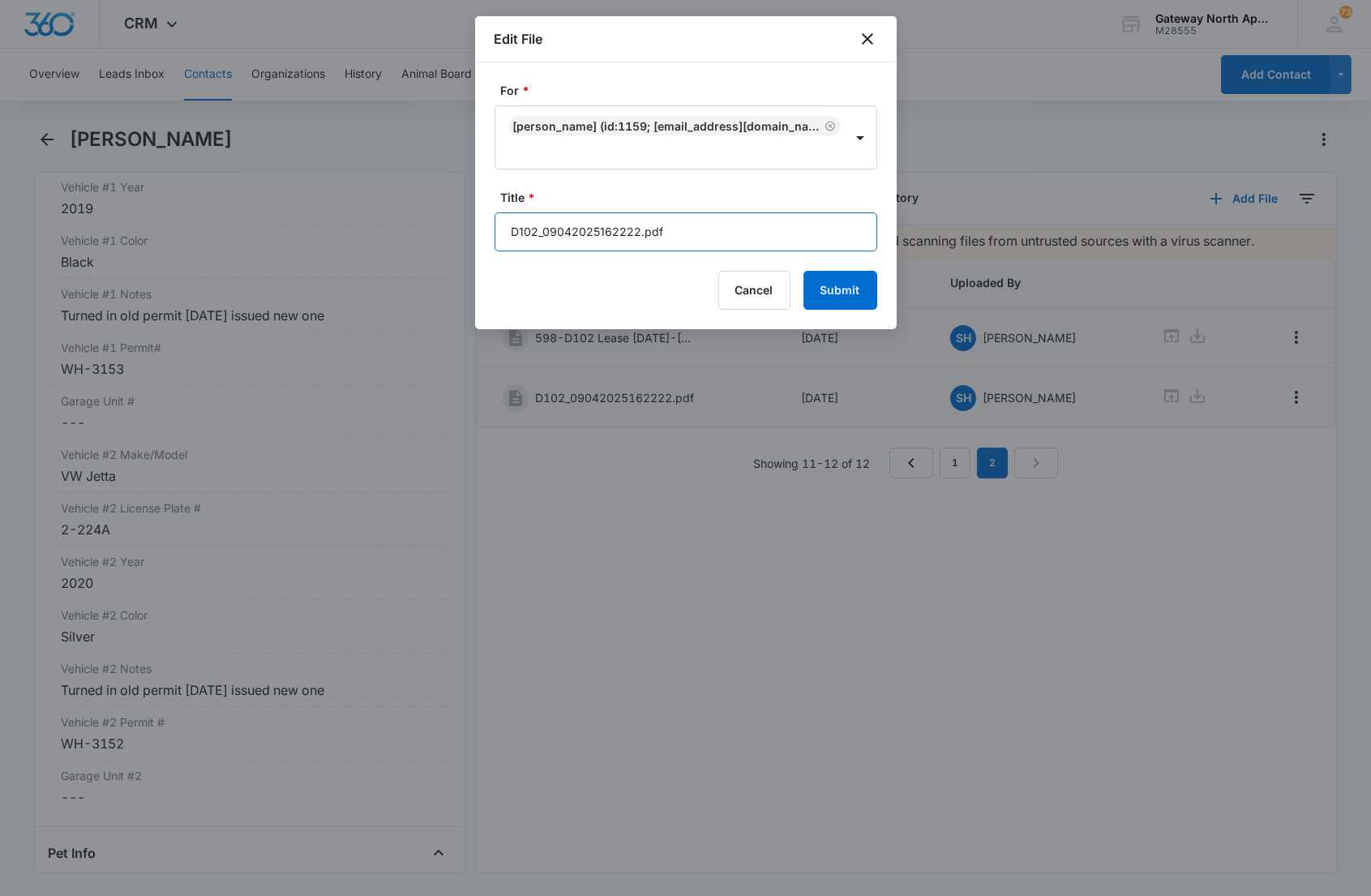
drag, startPoint x: 694, startPoint y: 215, endPoint x: 428, endPoint y: 223, distance: 266.1
click at [428, 223] on body "CRM Apps Reputation Websites Forms CRM Email Social Content Ads Intelligence Fi…" at bounding box center [685, 448] width 1371 height 896
paste input "598-D102 Lease [DATE]-[DATE]"
type input "598-D102 Lease [DATE]-[DATE]"
click at [862, 271] on button "Submit" at bounding box center [841, 290] width 74 height 39
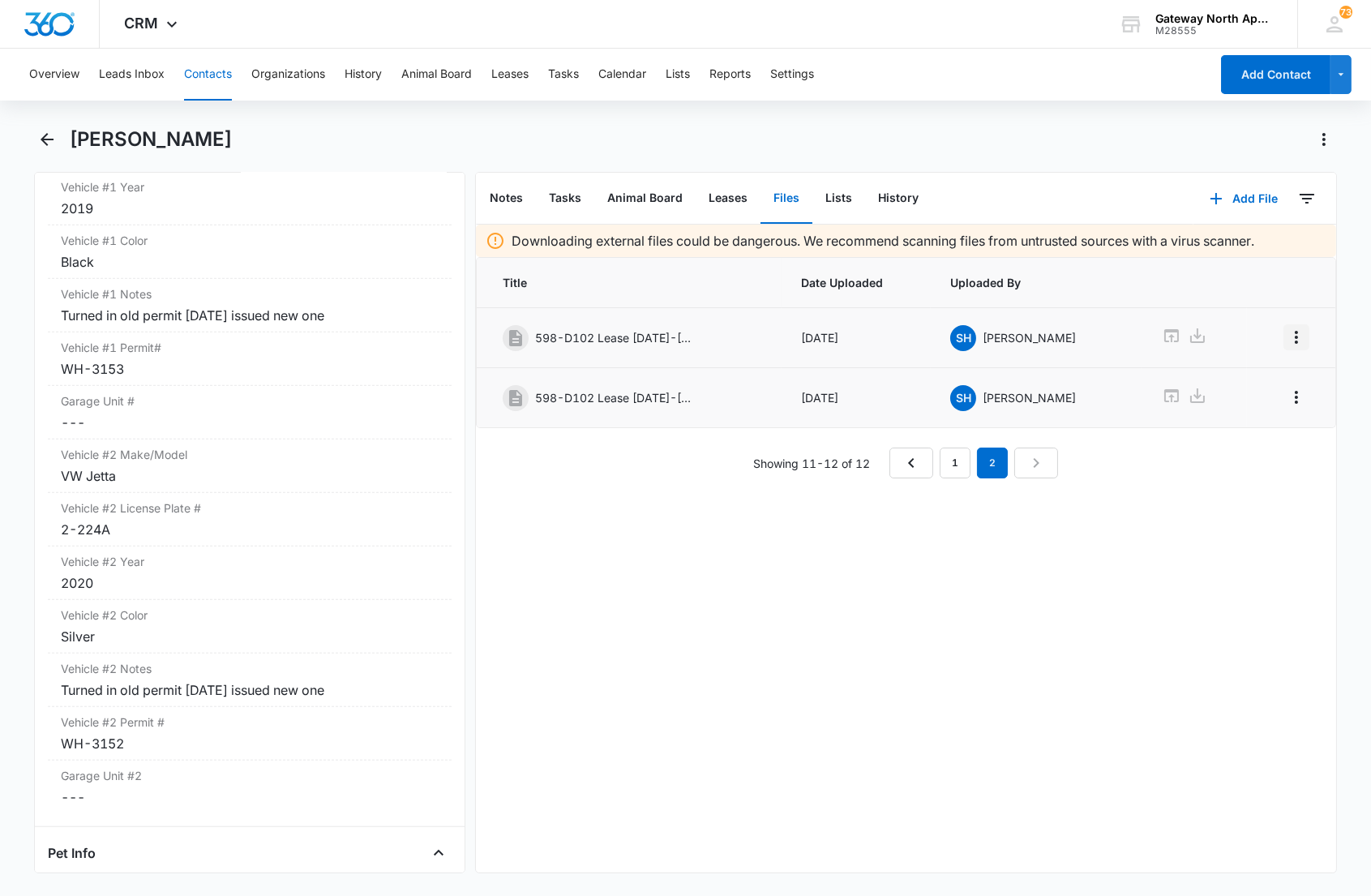
click at [1287, 331] on icon "Overflow Menu" at bounding box center [1297, 338] width 20 height 20
click at [1222, 378] on div "Edit" at bounding box center [1239, 382] width 34 height 12
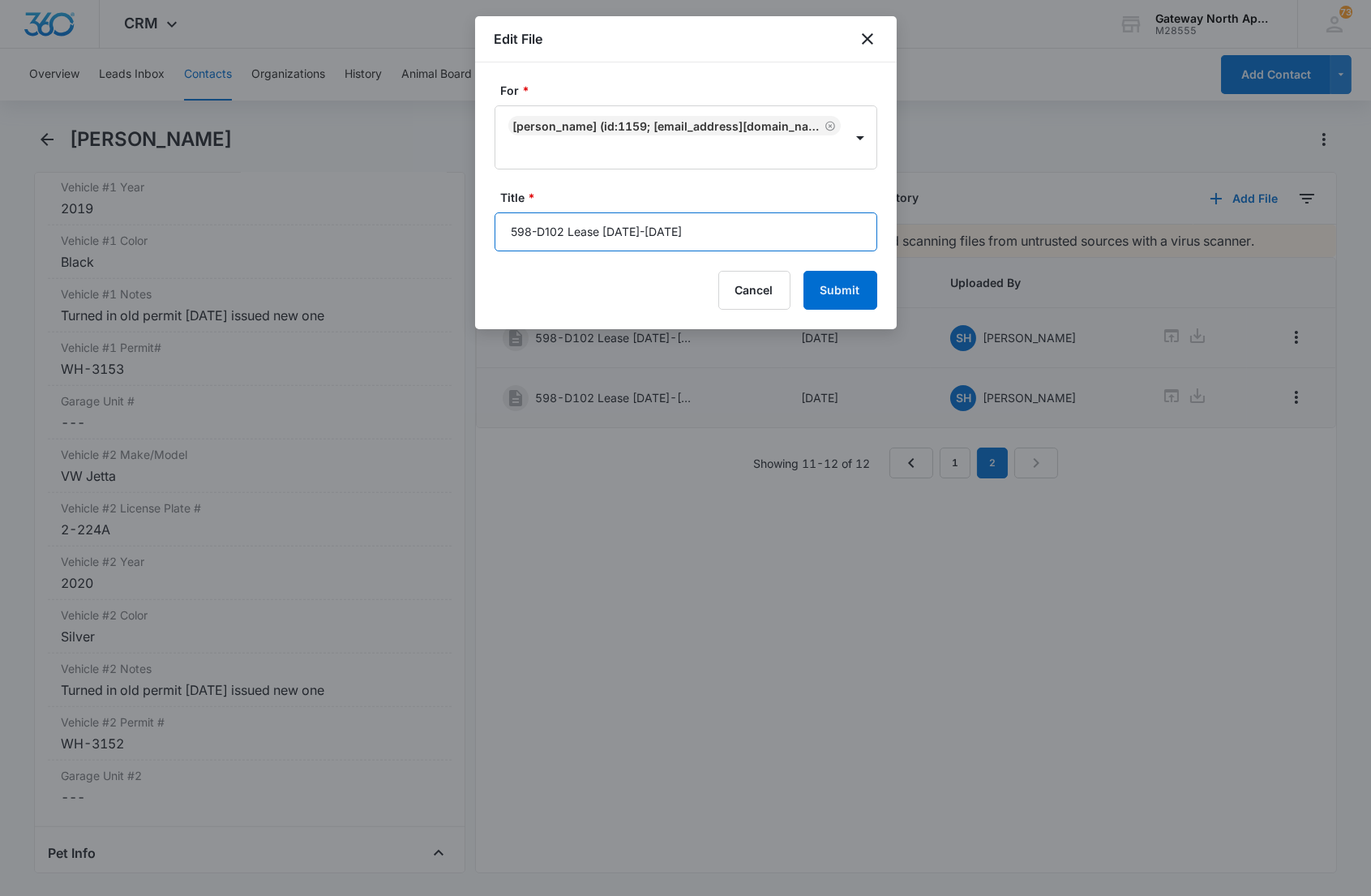
drag, startPoint x: 749, startPoint y: 206, endPoint x: 570, endPoint y: 216, distance: 179.3
click at [570, 216] on input "598-D102 Lease [DATE]-[DATE]" at bounding box center [686, 232] width 383 height 39
type input "598-D102 Relinquishing Addendum"
click at [804, 271] on button "Submit" at bounding box center [841, 290] width 74 height 39
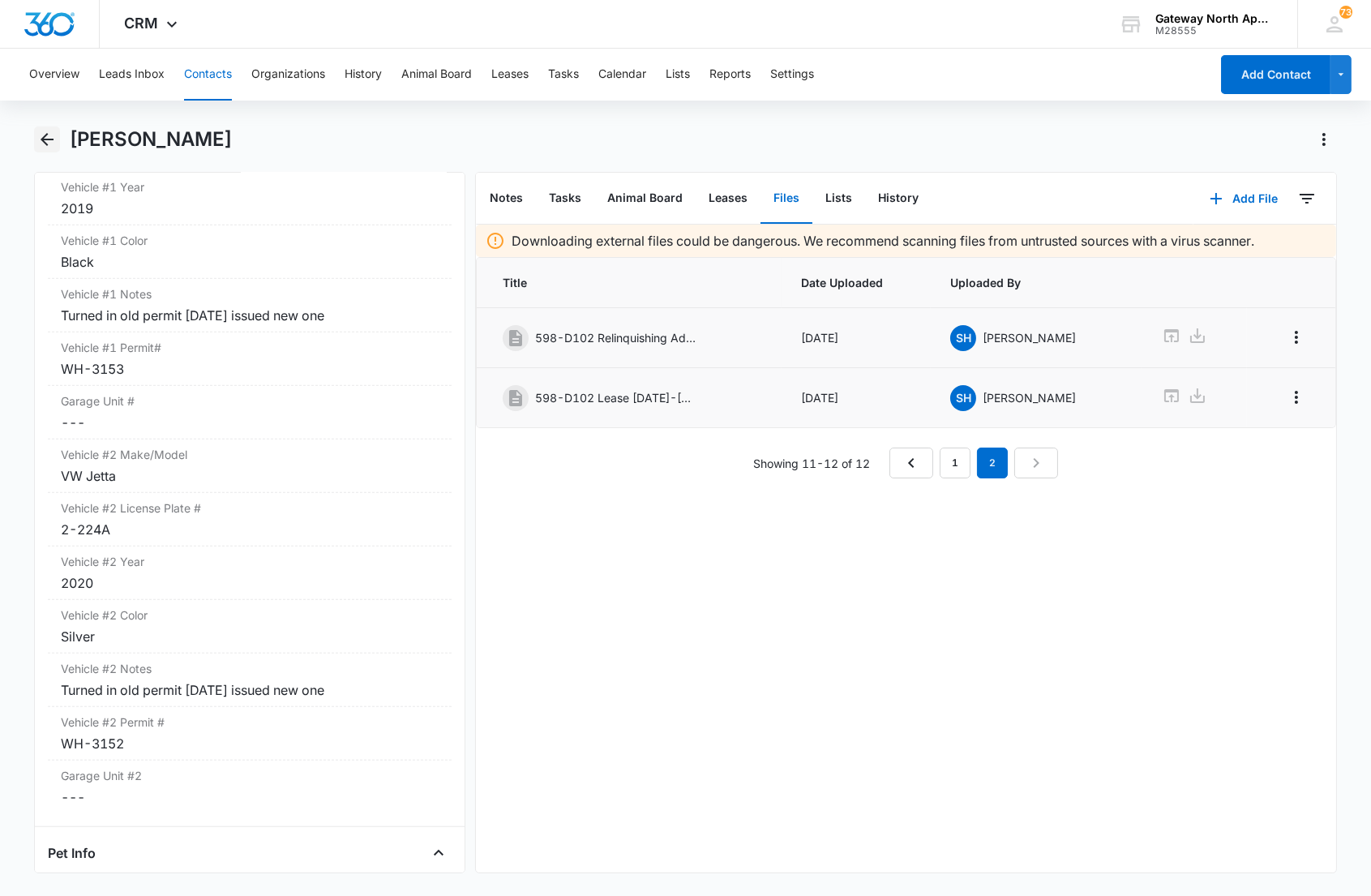
click at [53, 149] on button "Back" at bounding box center [47, 139] width 25 height 26
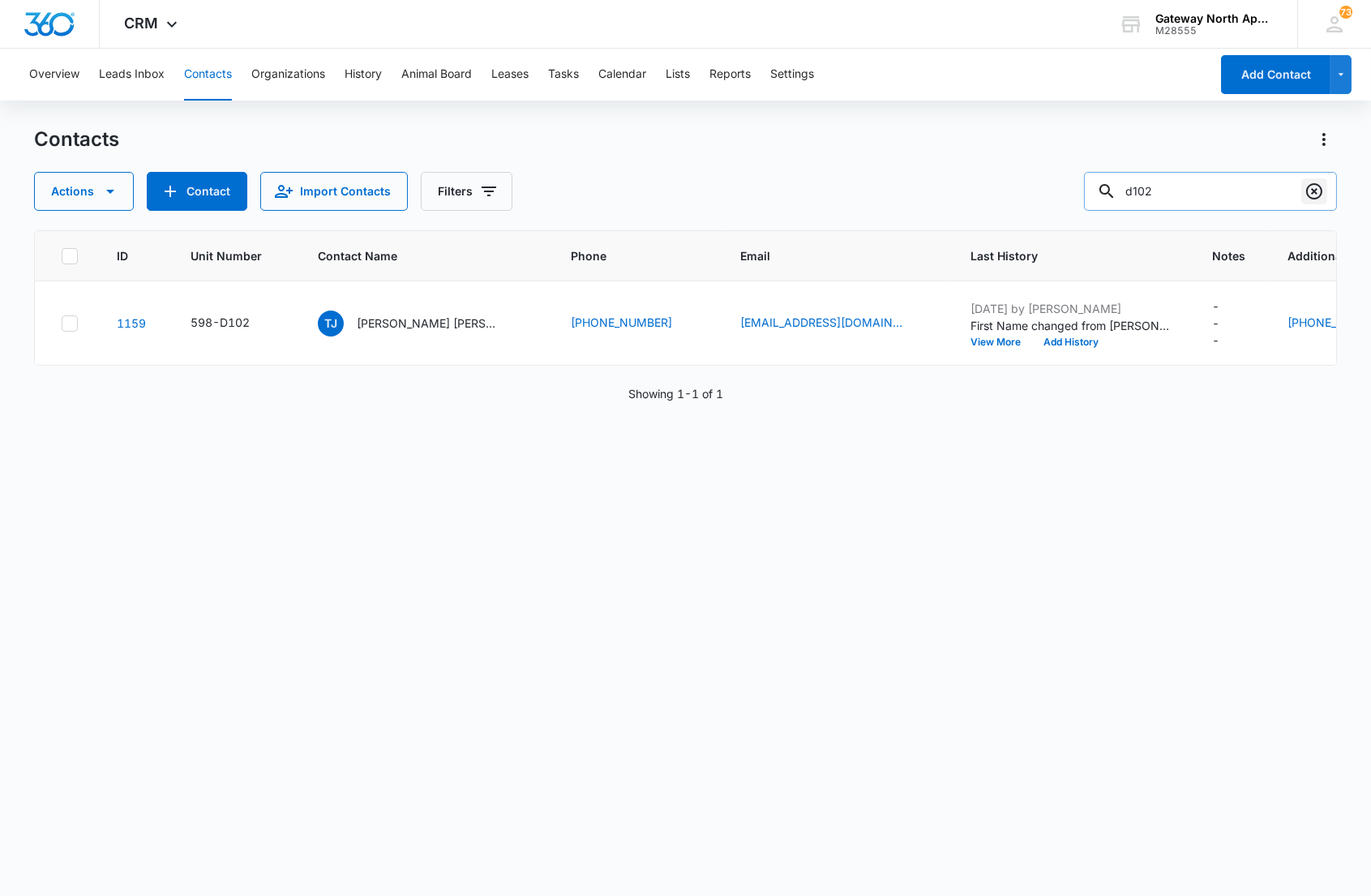
click at [1307, 190] on icon "Clear" at bounding box center [1315, 191] width 16 height 16
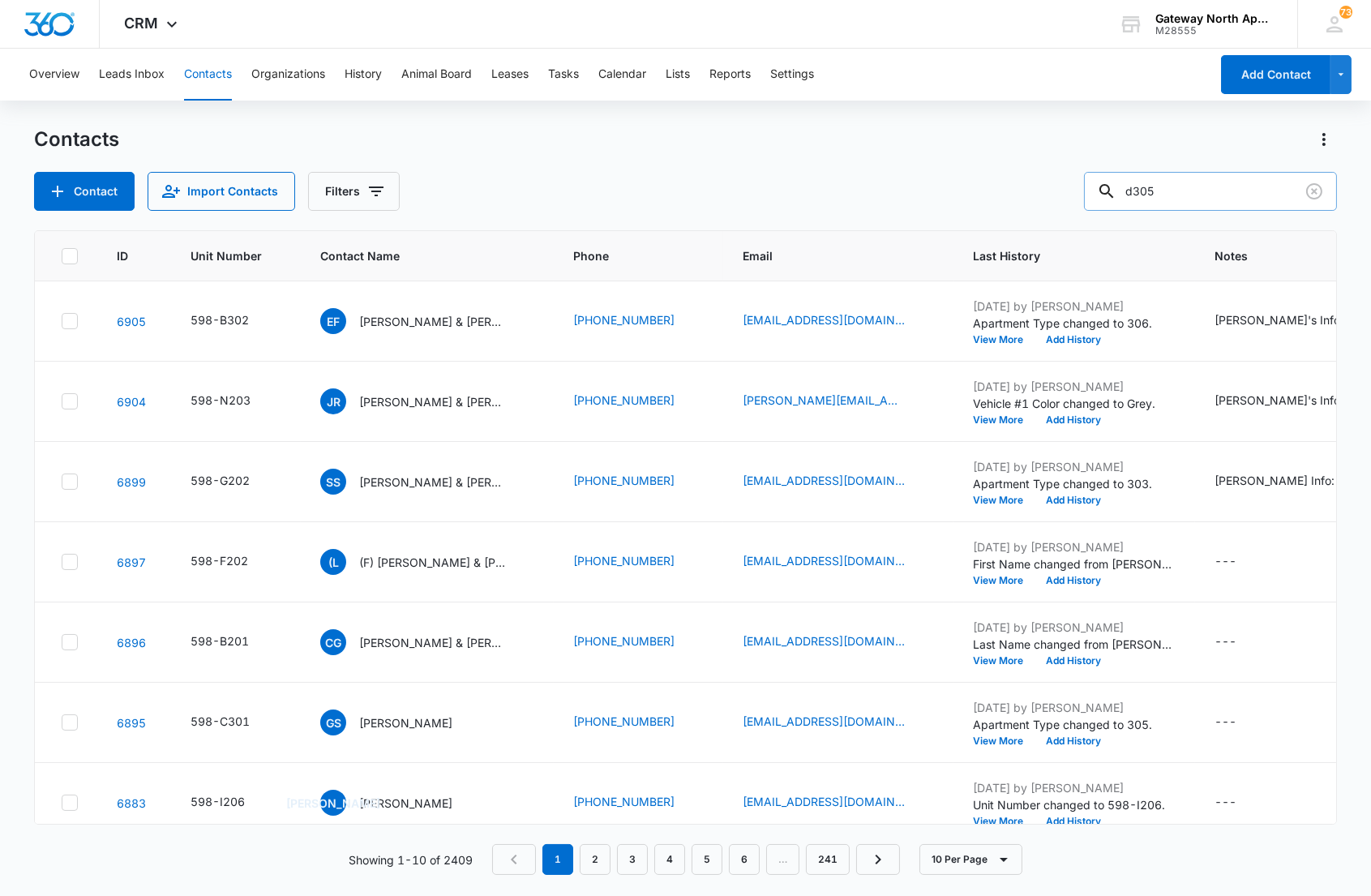
type input "d305"
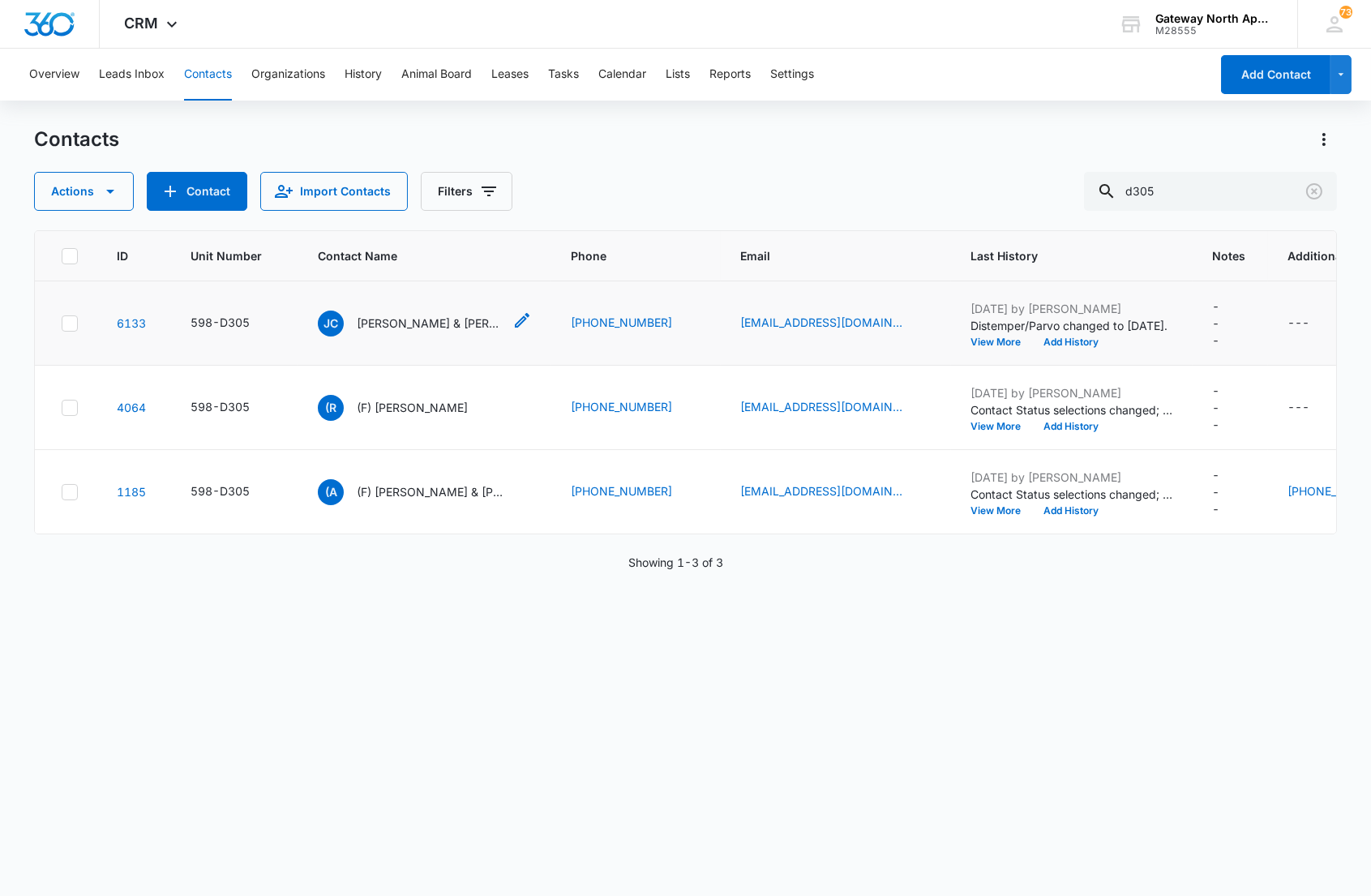
click at [420, 323] on p "[PERSON_NAME] & [PERSON_NAME]" at bounding box center [430, 323] width 146 height 17
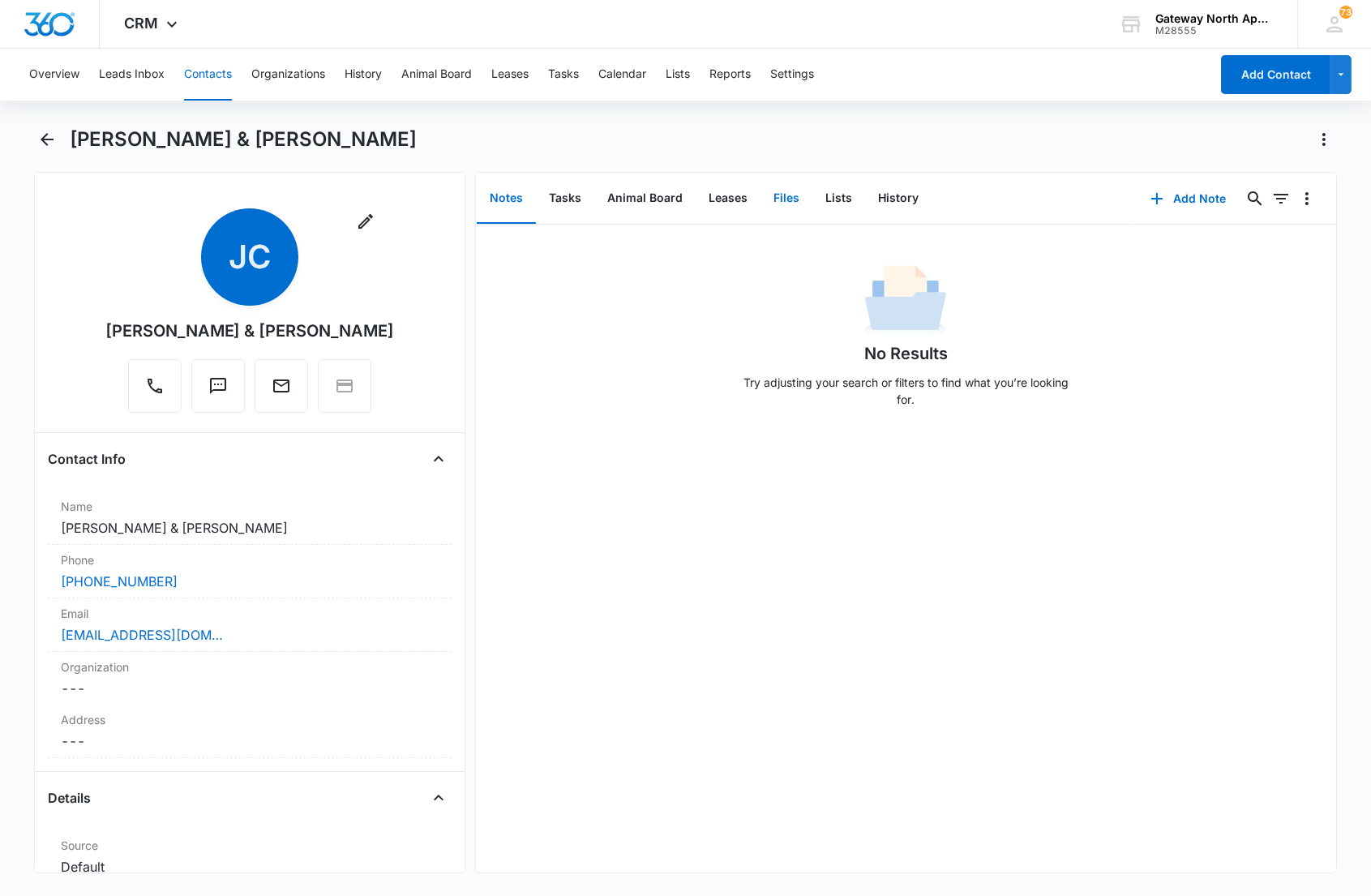
click at [767, 197] on button "Files" at bounding box center [787, 199] width 52 height 50
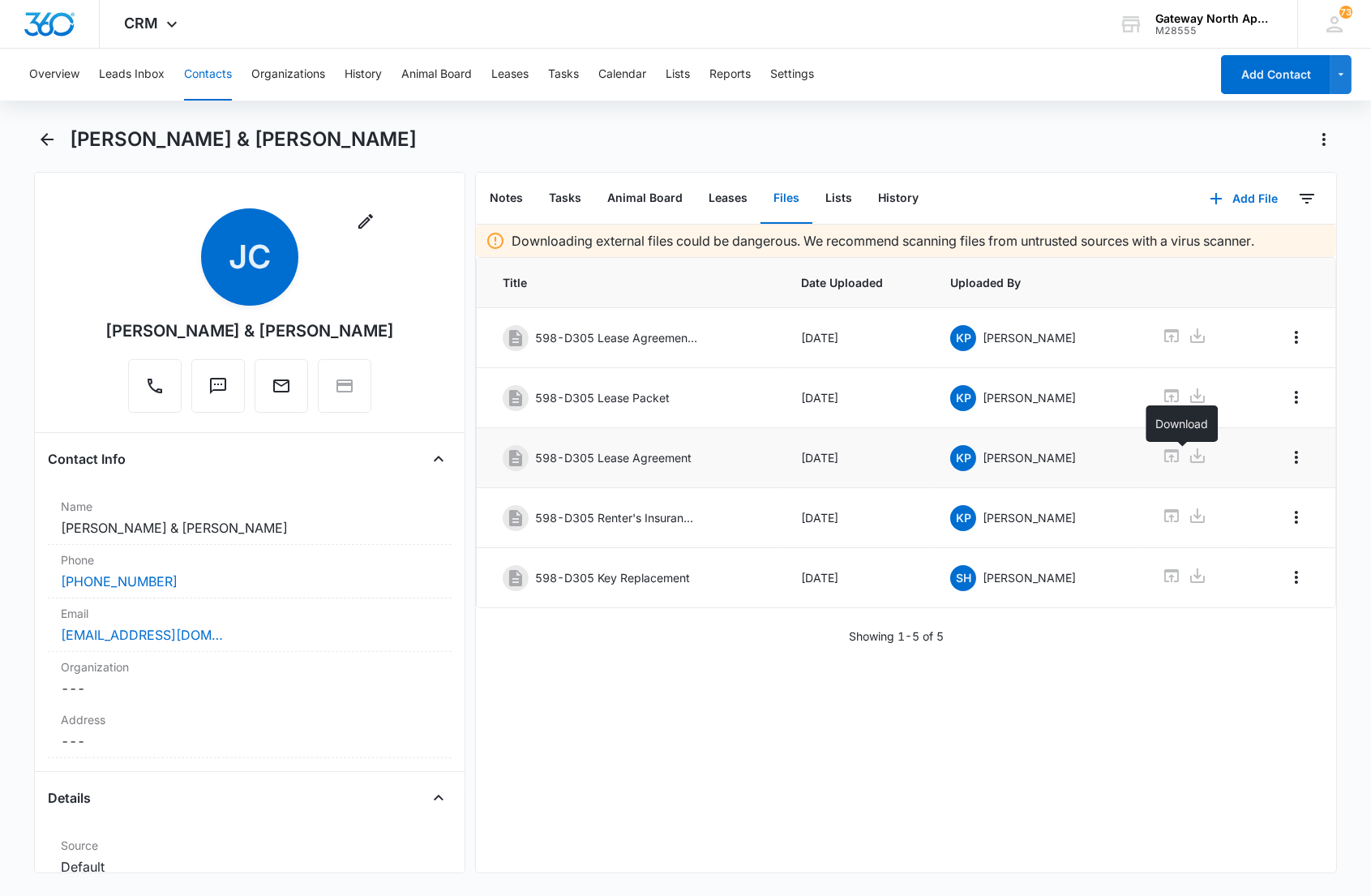
click at [1188, 454] on icon at bounding box center [1198, 456] width 20 height 20
click at [1156, 668] on div "Downloading external files could be dangerous. We recommend scanning files from…" at bounding box center [906, 548] width 861 height 648
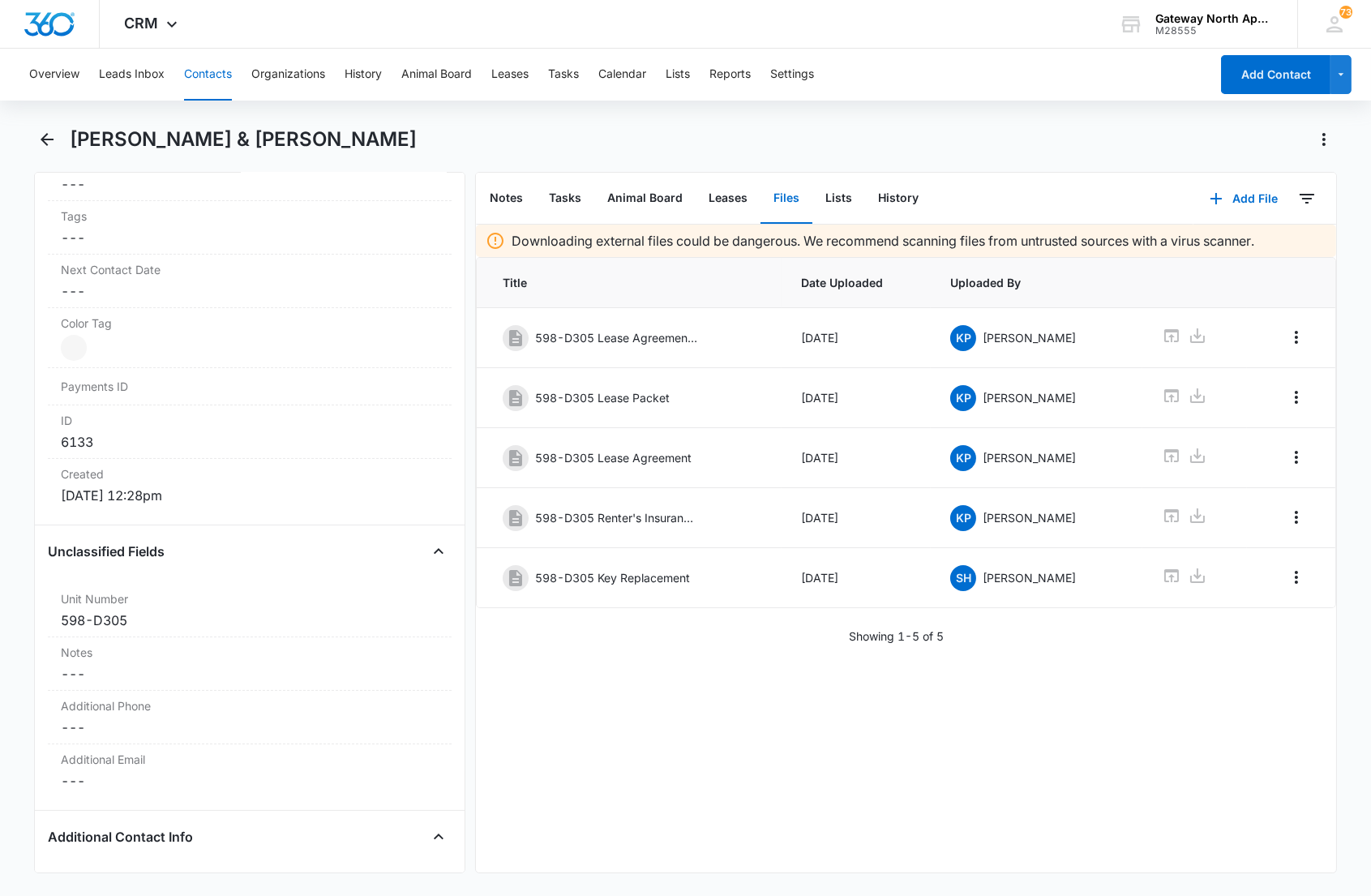
scroll to position [901, 0]
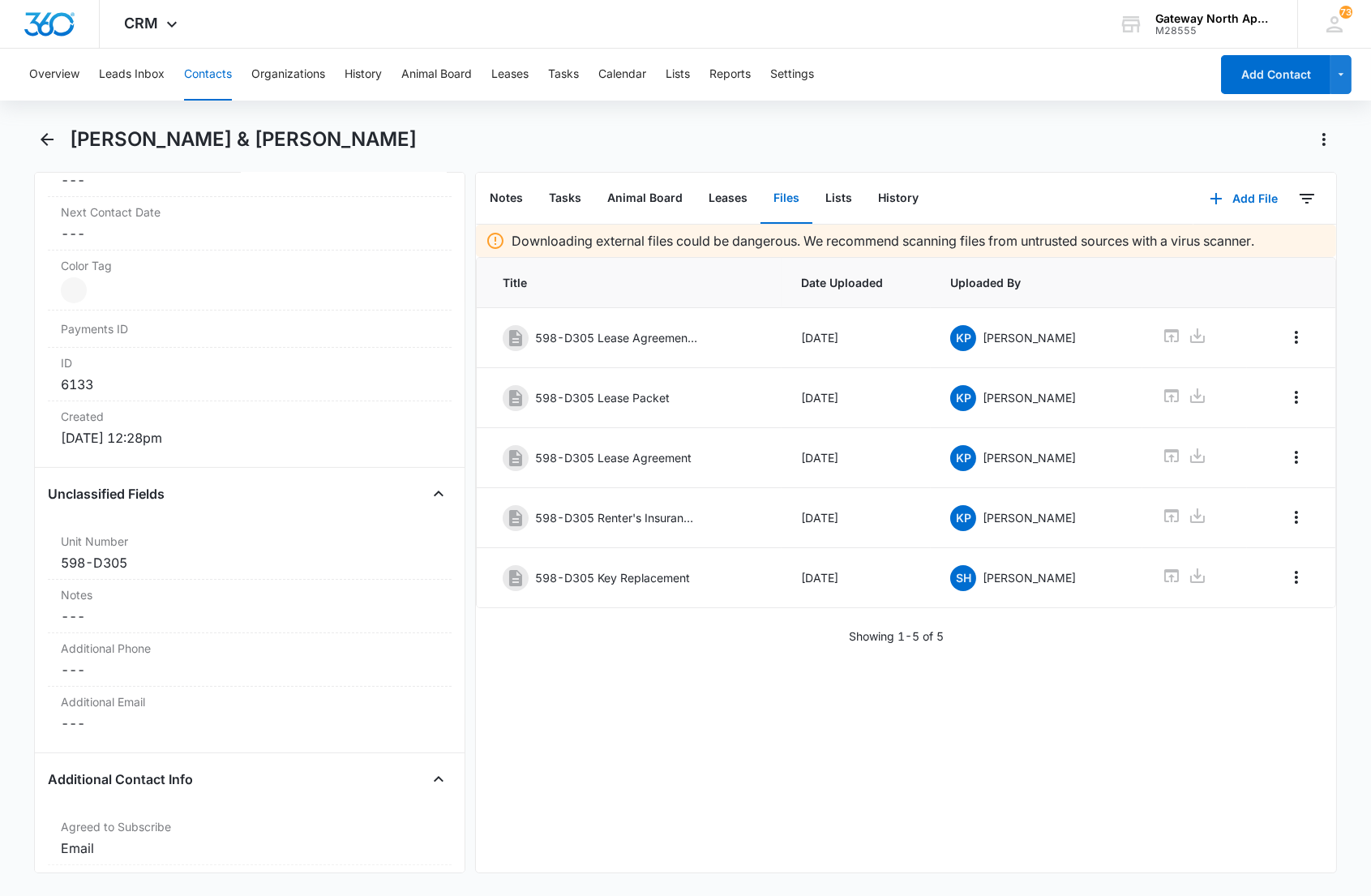
click at [138, 139] on h1 "[PERSON_NAME] & [PERSON_NAME]" at bounding box center [242, 139] width 347 height 24
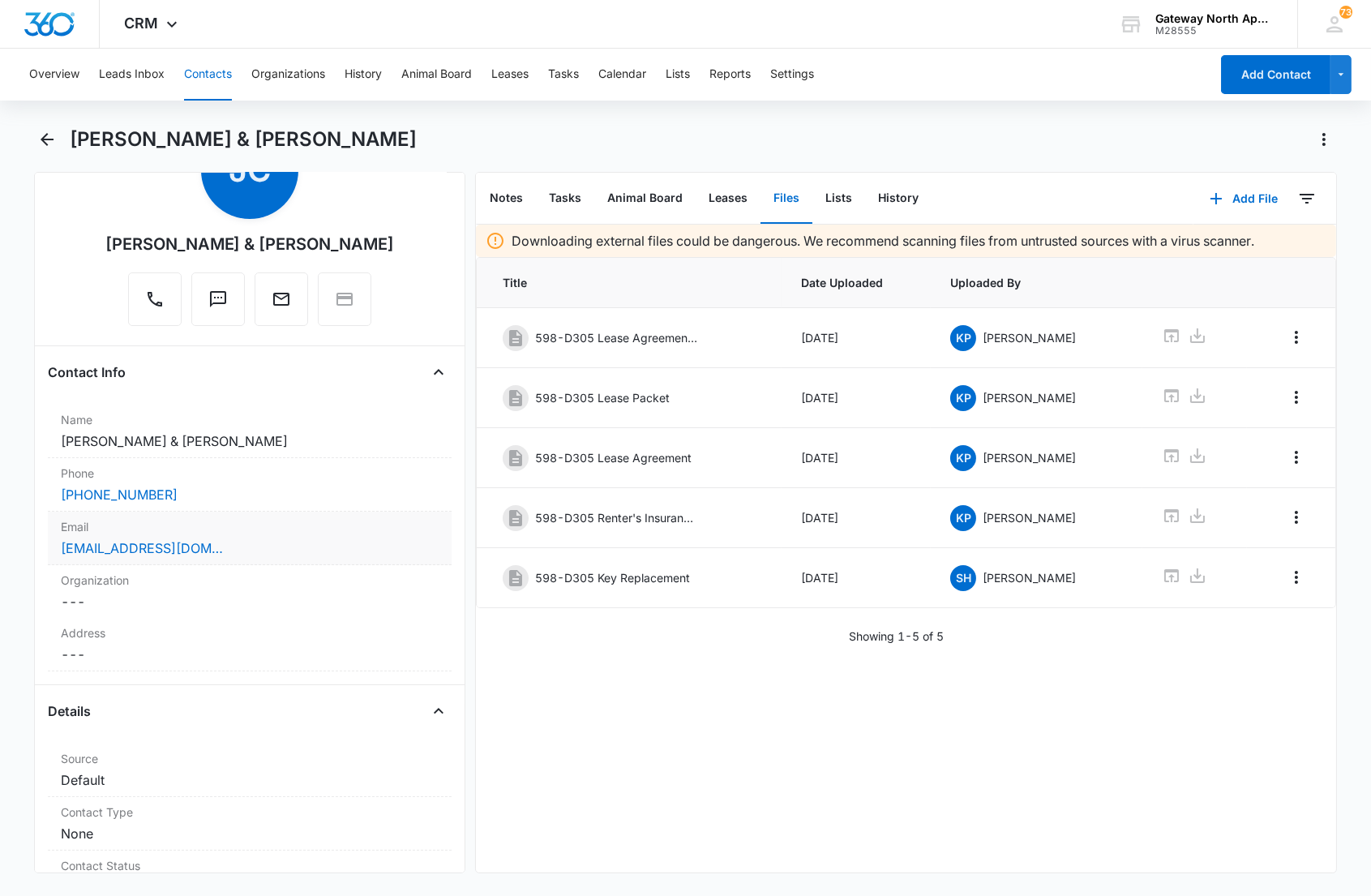
scroll to position [0, 0]
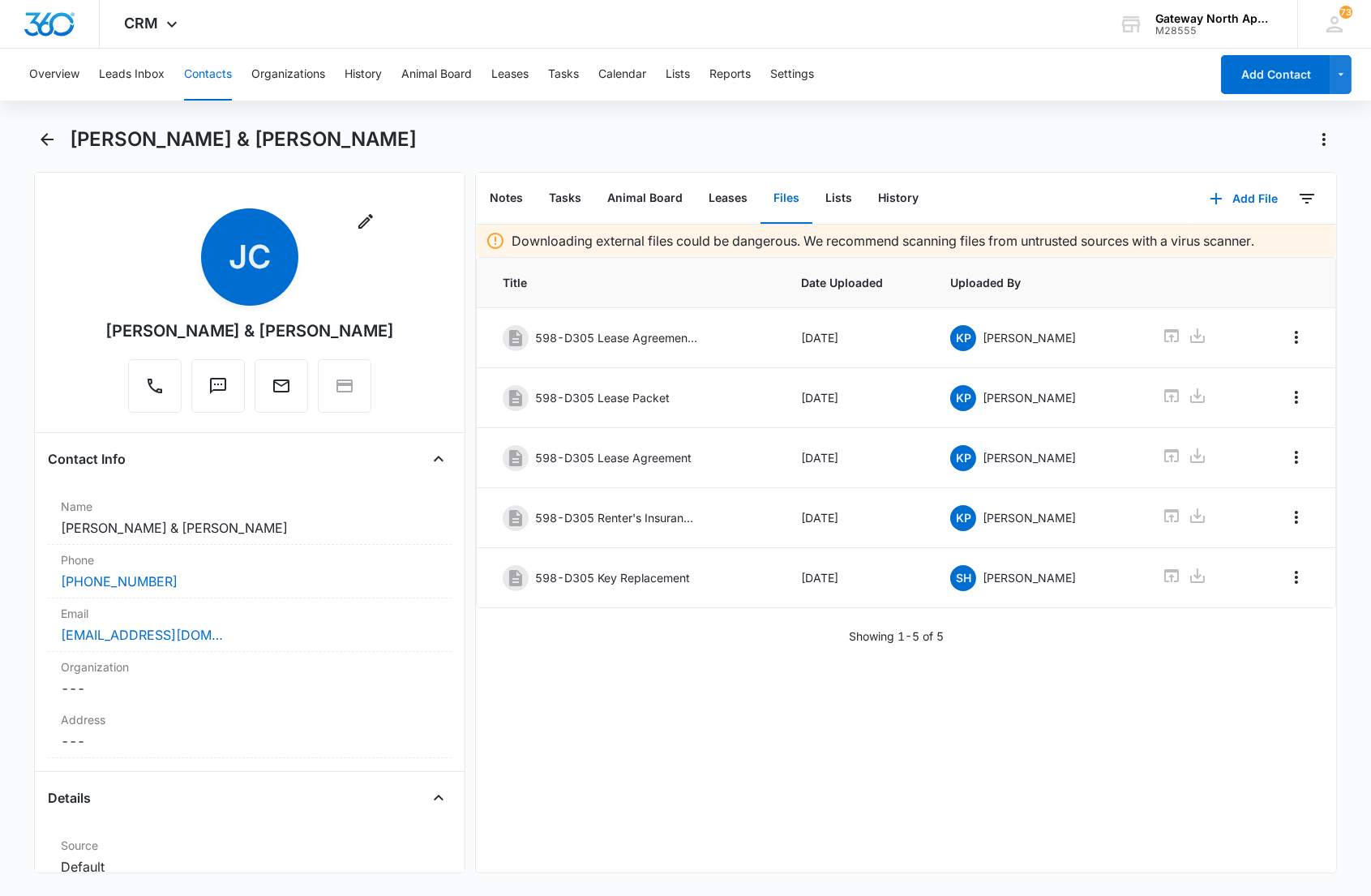
click at [687, 645] on div "Showing 1-5 of 5" at bounding box center [906, 635] width 861 height 17
